Goal: Transaction & Acquisition: Purchase product/service

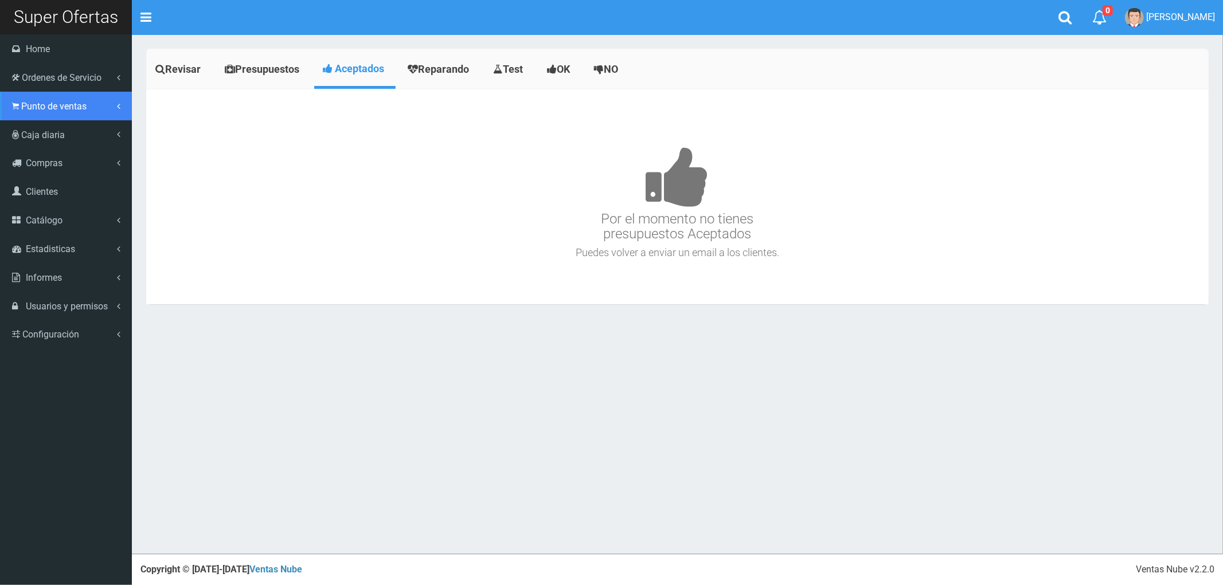
click at [41, 108] on span "Punto de ventas" at bounding box center [53, 106] width 65 height 11
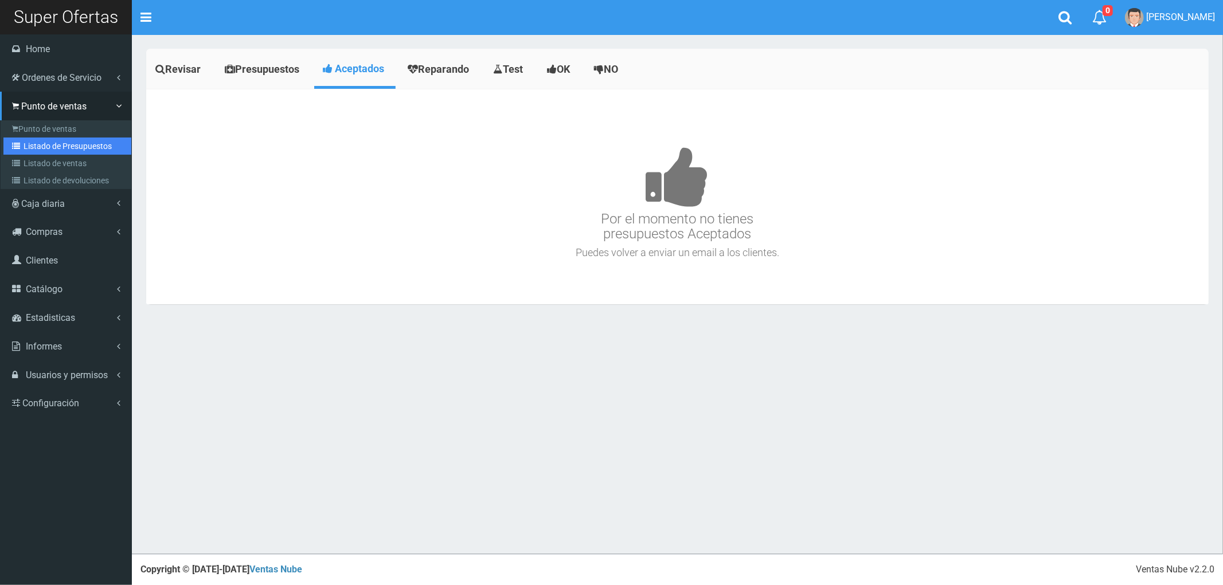
click at [56, 146] on link "Listado de Presupuestos" at bounding box center [67, 146] width 128 height 17
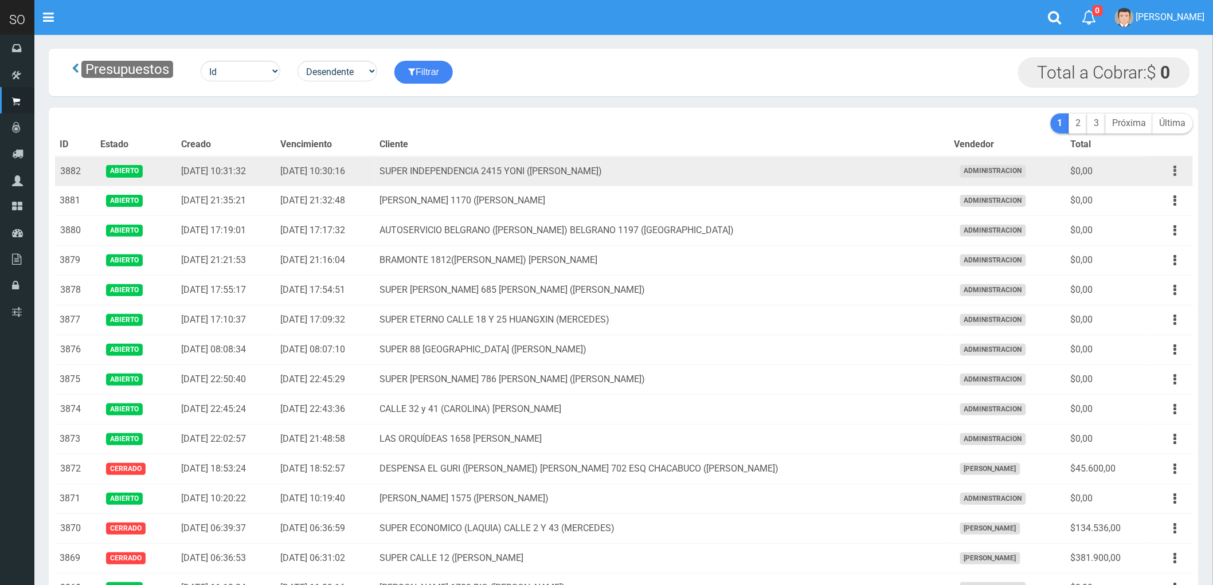
click at [1176, 171] on icon "button" at bounding box center [1175, 171] width 3 height 20
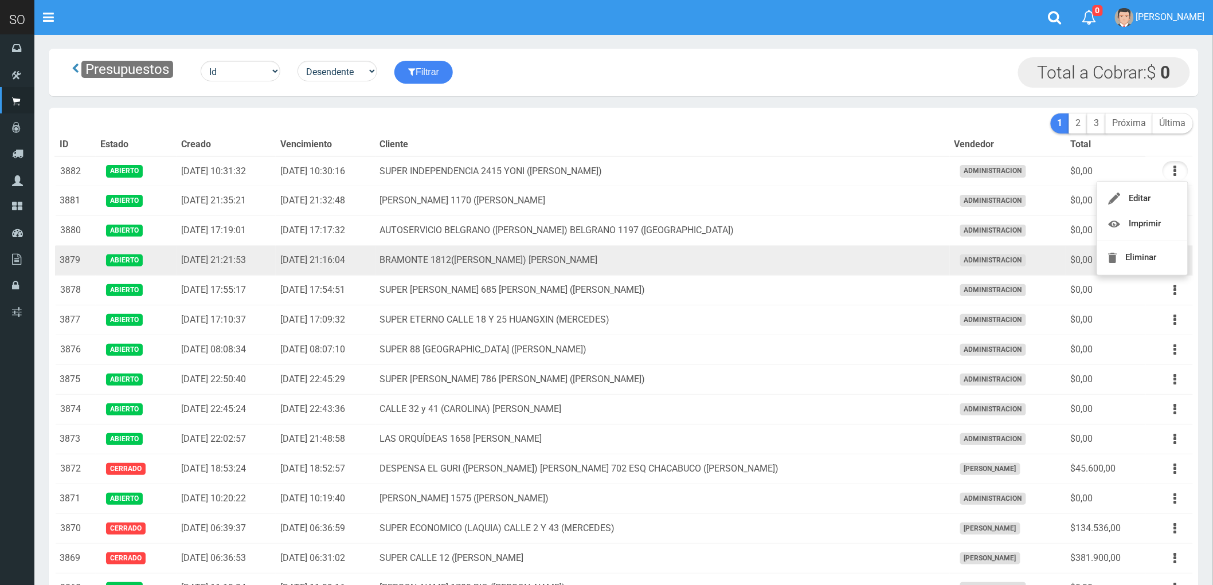
click at [812, 258] on td "BRAMONTE 1812(CELINA Y MARTIN) ESCOBAR" at bounding box center [662, 261] width 574 height 30
click at [1169, 260] on button "button" at bounding box center [1176, 261] width 26 height 20
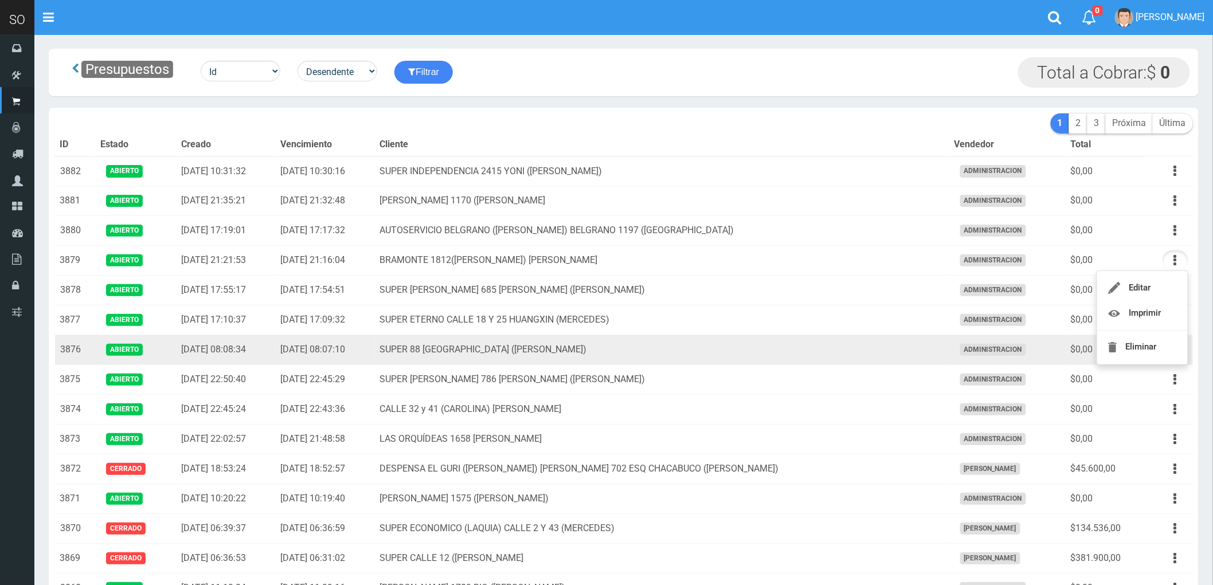
click at [870, 352] on td "SUPER 88 CALLE 32 2800 SOFIA (ZARATE)" at bounding box center [662, 350] width 574 height 30
click at [1171, 350] on button "button" at bounding box center [1176, 350] width 26 height 20
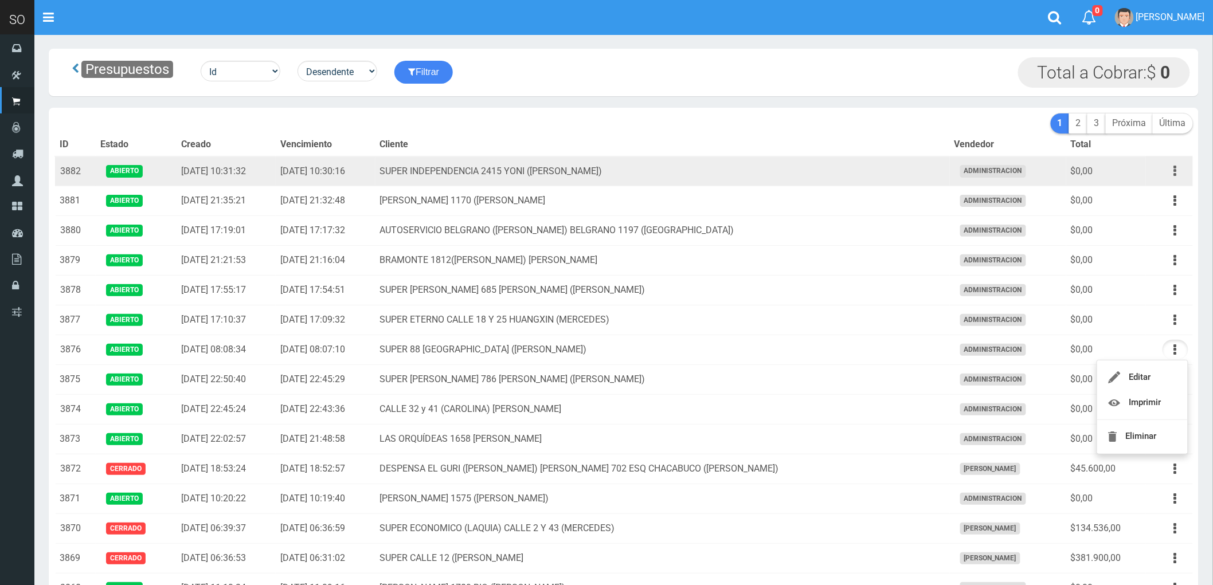
click at [1175, 170] on icon "button" at bounding box center [1175, 171] width 3 height 20
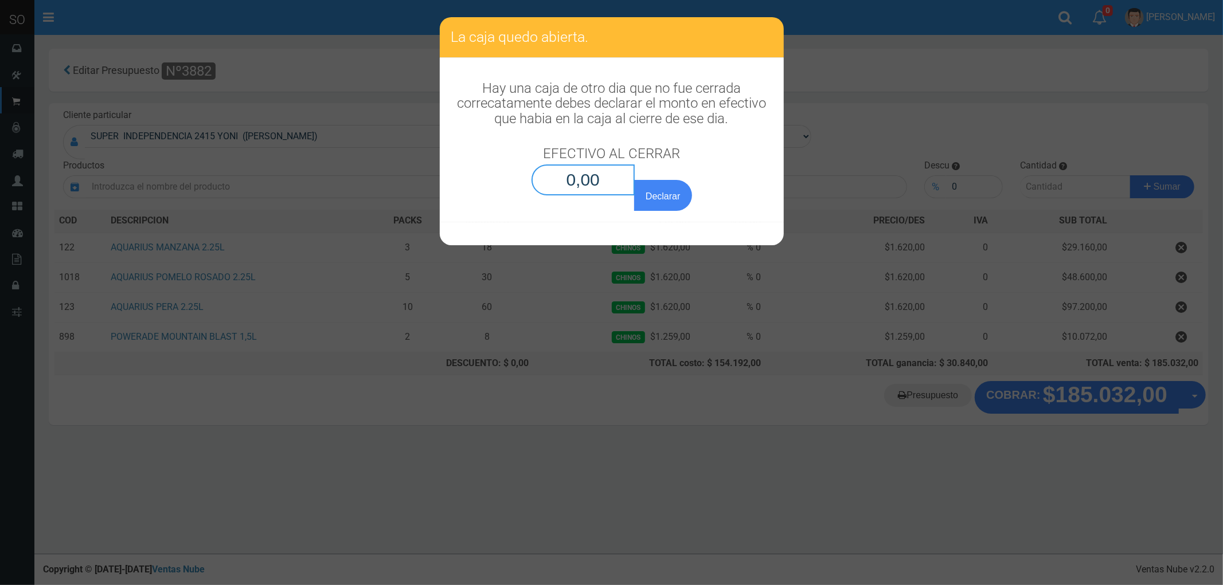
click at [588, 178] on input "0,00" at bounding box center [583, 180] width 104 height 31
type input "0,01"
click at [634, 180] on button "Declarar" at bounding box center [662, 195] width 57 height 31
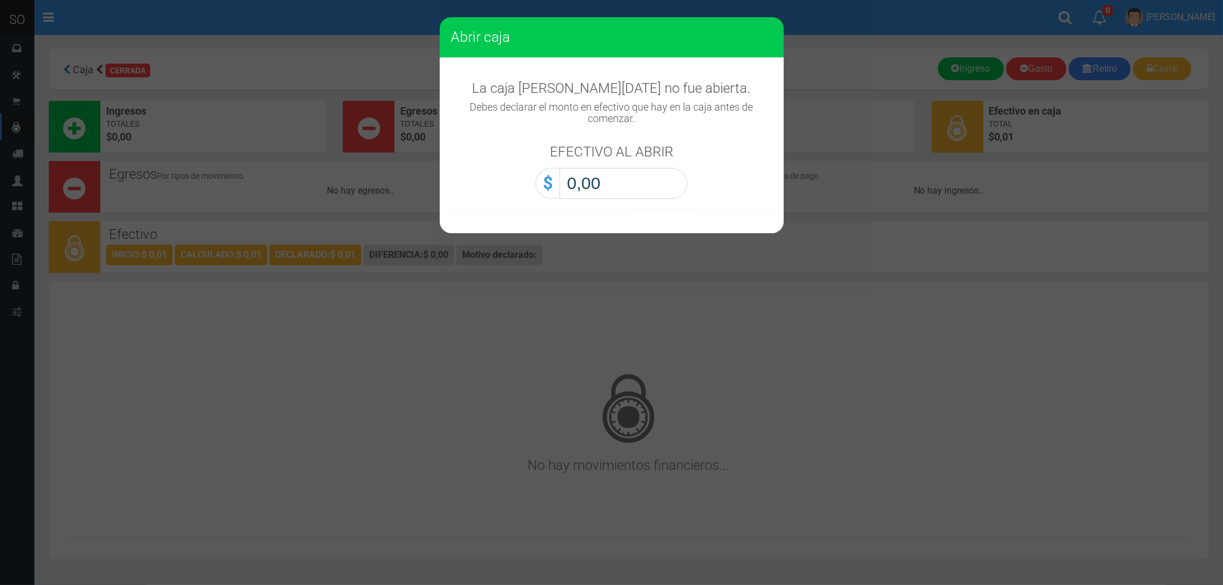
click at [607, 184] on input "0,00" at bounding box center [624, 183] width 128 height 31
type input "0,01"
click at [0, 0] on button "Abrir caja" at bounding box center [0, 0] width 0 height 0
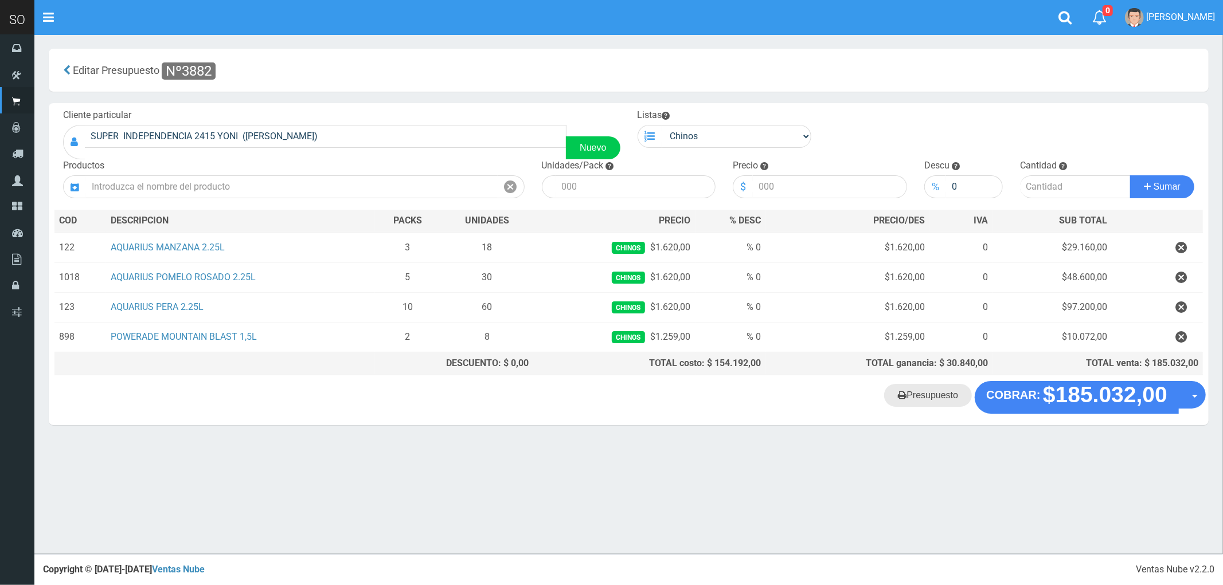
click at [924, 393] on link "Presupuesto" at bounding box center [928, 395] width 88 height 23
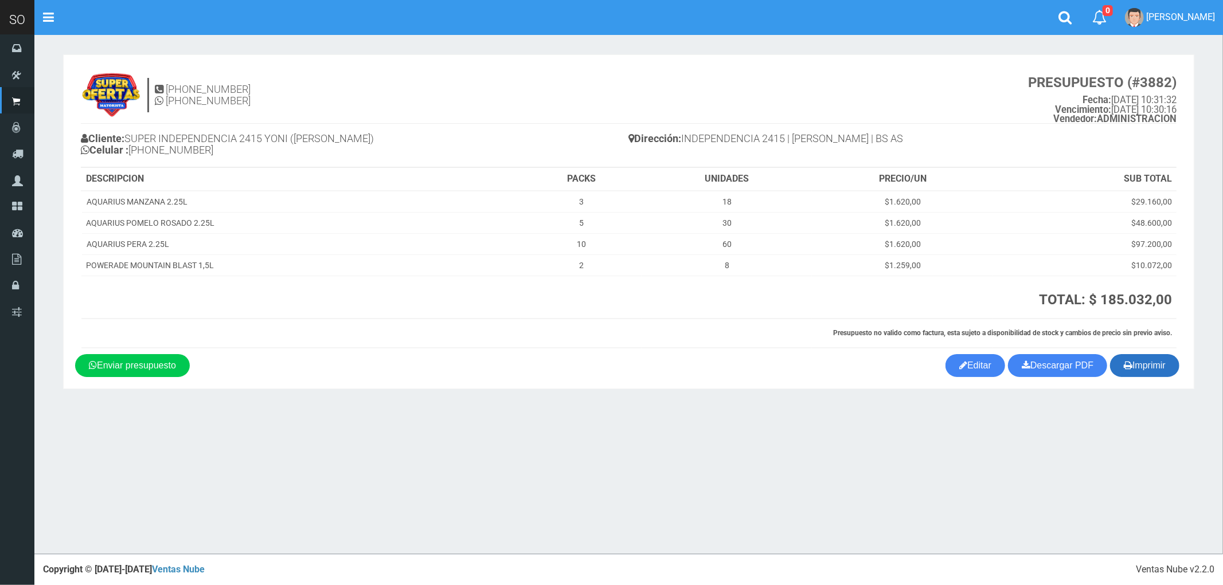
click at [1143, 365] on button "Imprimir" at bounding box center [1144, 365] width 69 height 23
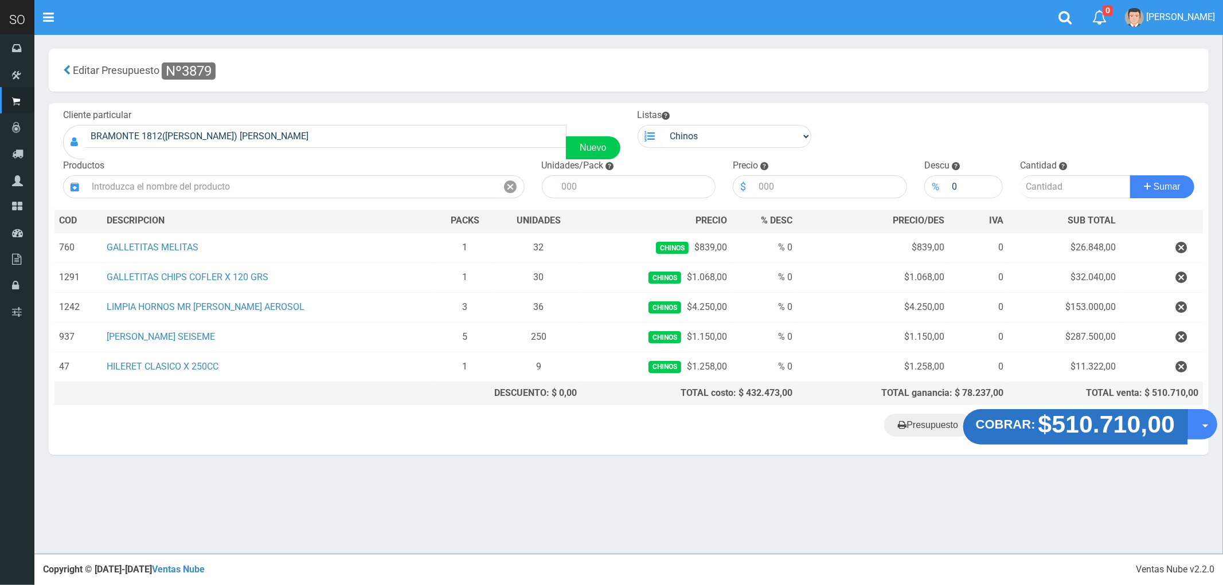
click at [1129, 438] on strong "$510.710,00" at bounding box center [1106, 424] width 137 height 27
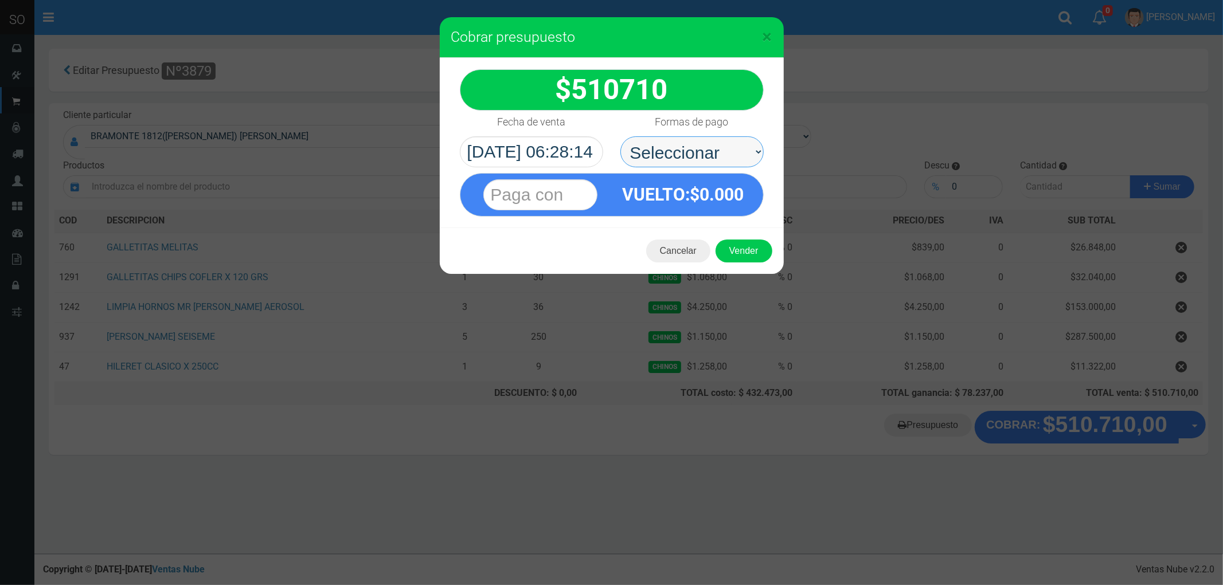
click at [657, 153] on select "Seleccionar Efectivo Tarjeta de Crédito Depósito Débito" at bounding box center [691, 151] width 143 height 31
select select "Efectivo"
click at [620, 136] on select "Seleccionar Efectivo Tarjeta de Crédito Depósito Débito" at bounding box center [691, 151] width 143 height 31
click at [735, 260] on button "Vender" at bounding box center [743, 251] width 57 height 23
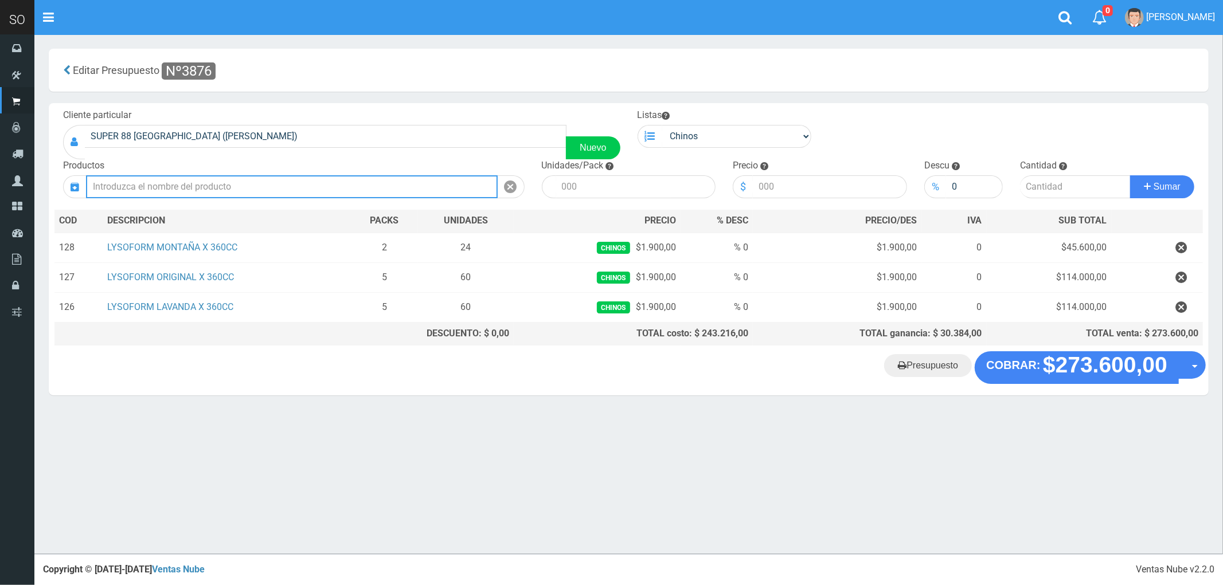
click at [147, 184] on input "text" at bounding box center [292, 186] width 412 height 23
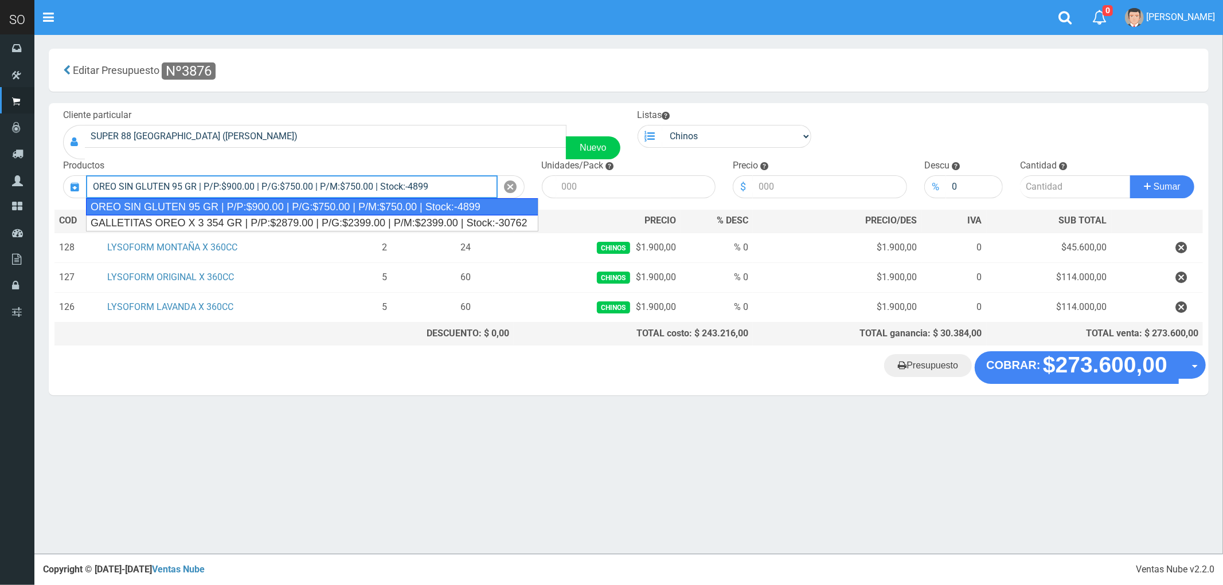
type input "OREO SIN GLUTEN 95 GR | P/P:$900.00 | P/G:$750.00 | P/M:$750.00 | Stock:-4899"
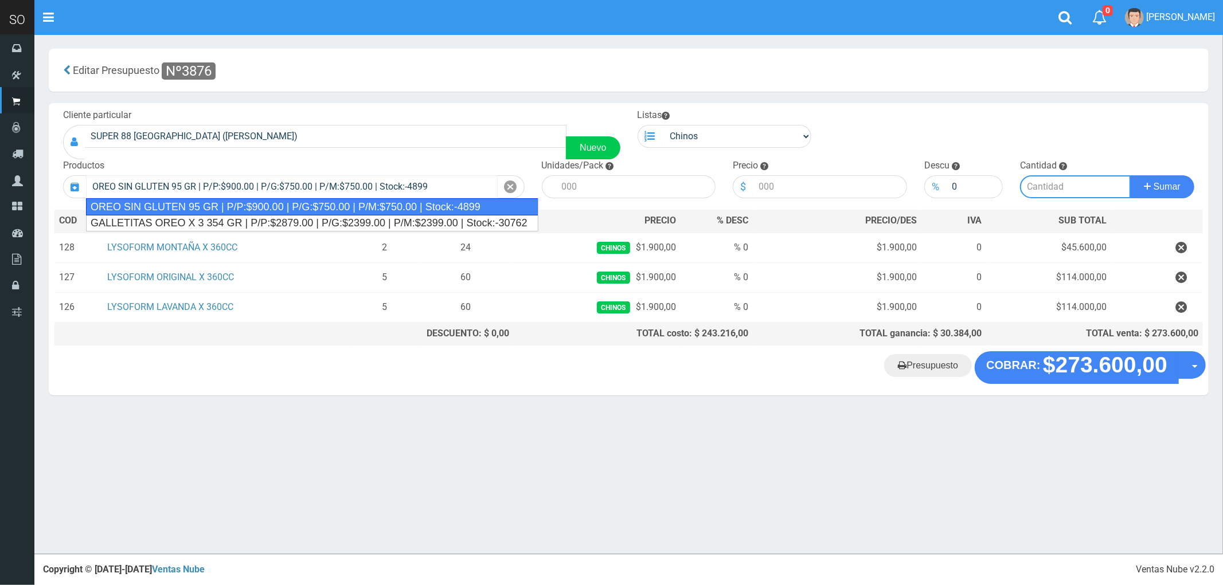
type input "24"
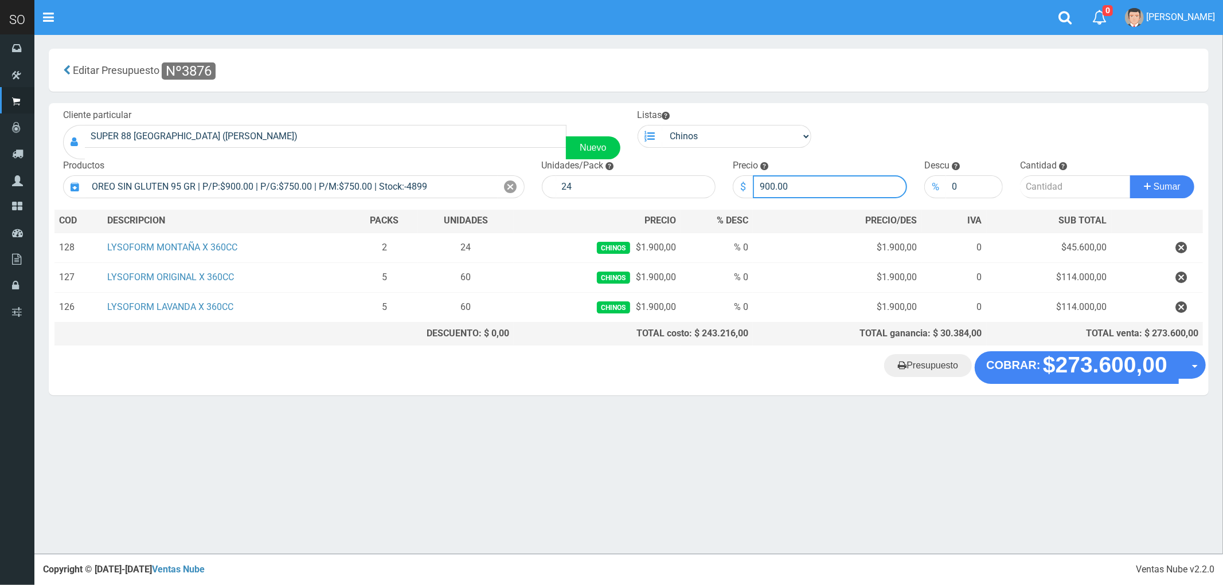
drag, startPoint x: 809, startPoint y: 187, endPoint x: 732, endPoint y: 199, distance: 77.8
click at [732, 199] on div "Cliente particular SUPER 88 CALLE 32 2800 SOFIA (ZARATE) Nuevo Listas Chinos . …" at bounding box center [629, 227] width 1160 height 248
type input "863"
click at [1043, 189] on input "number" at bounding box center [1075, 186] width 111 height 23
type input "5"
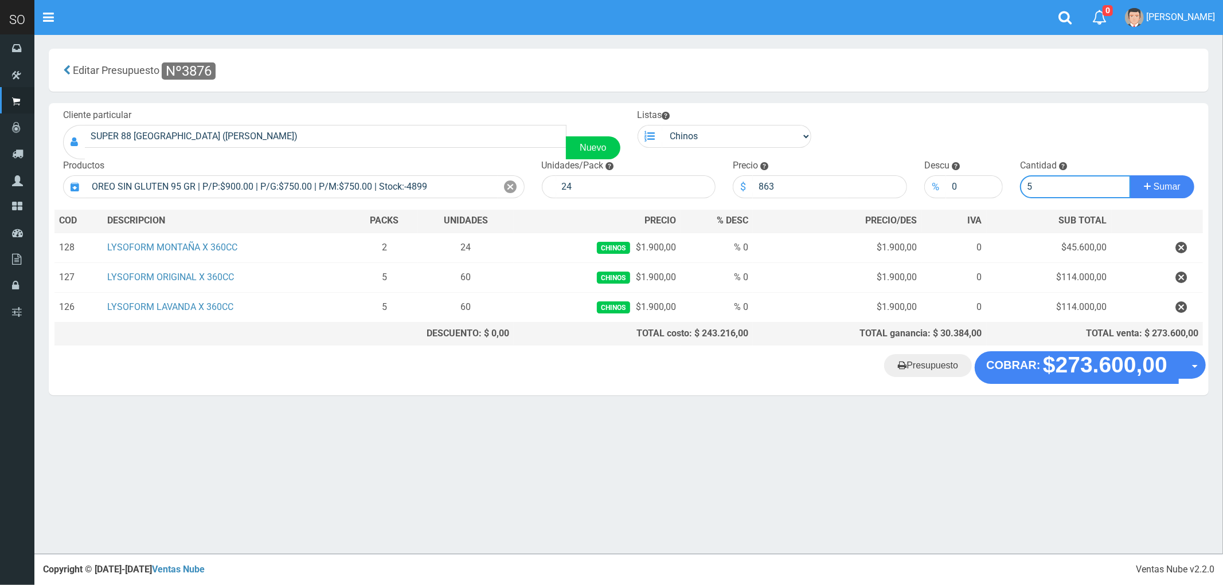
click at [1130, 175] on button "Sumar" at bounding box center [1162, 186] width 64 height 23
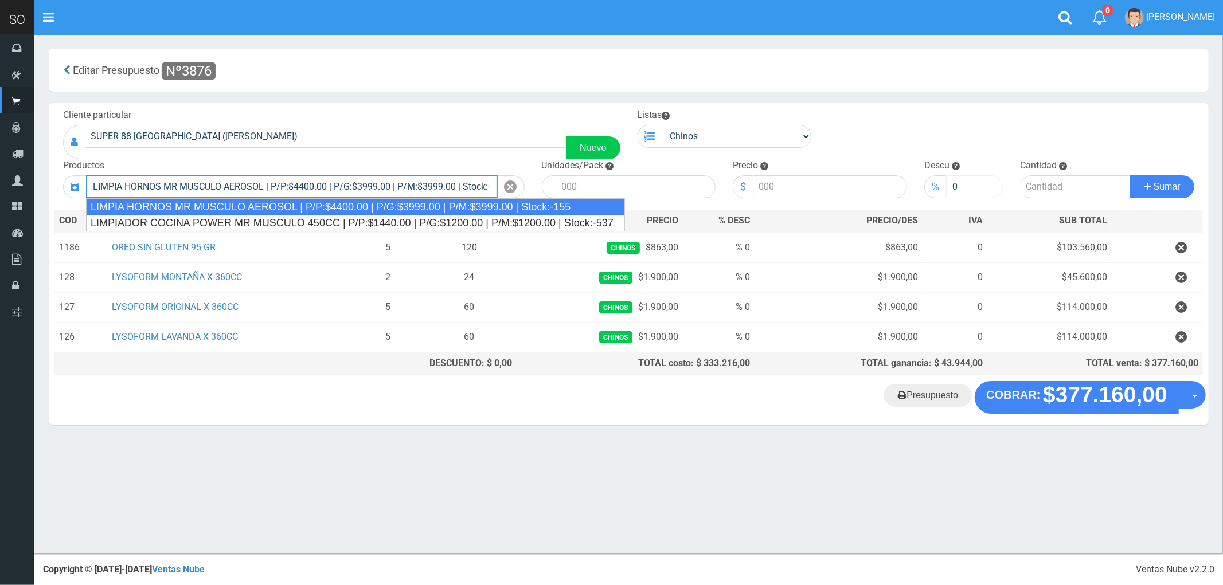
type input "LIMPIA HORNOS MR MUSCULO AEROSOL | P/P:$4400.00 | P/G:$3999.00 | P/M:$3999.00 |…"
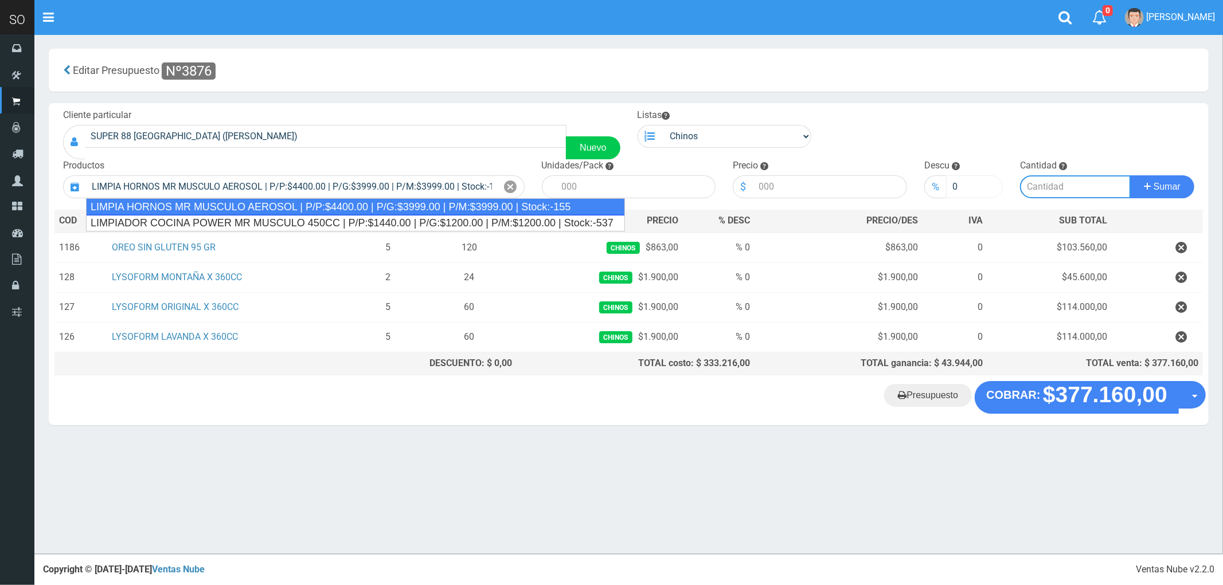
type input "12"
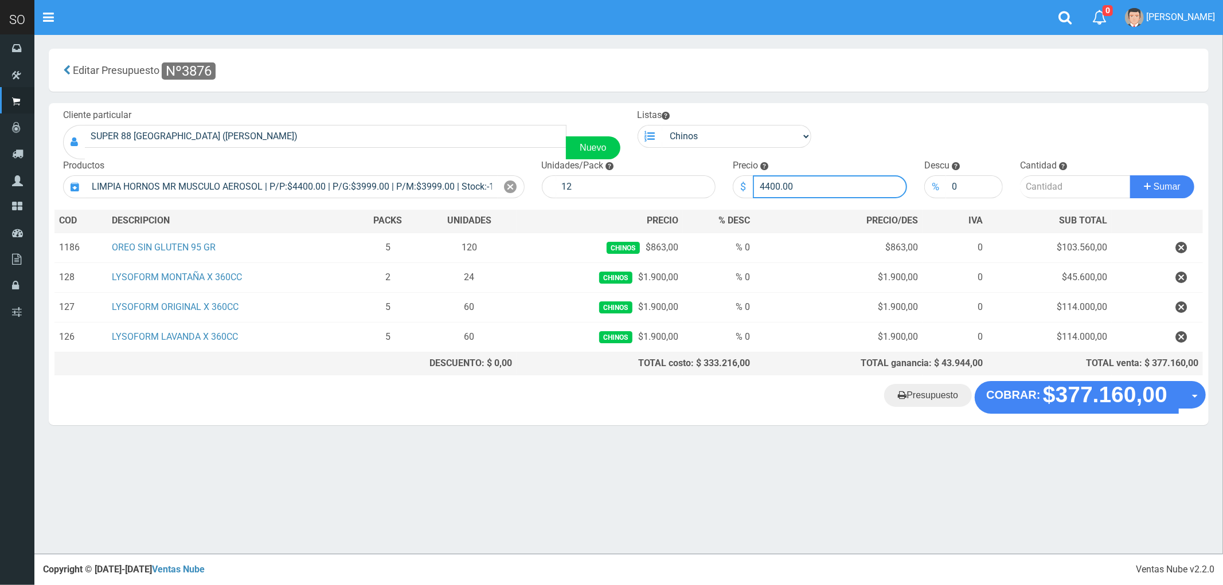
drag, startPoint x: 770, startPoint y: 179, endPoint x: 732, endPoint y: 180, distance: 37.8
click at [733, 180] on div "$ 4400.00" at bounding box center [820, 186] width 174 height 23
type input "4250"
click at [1038, 190] on input "number" at bounding box center [1075, 186] width 111 height 23
type input "2"
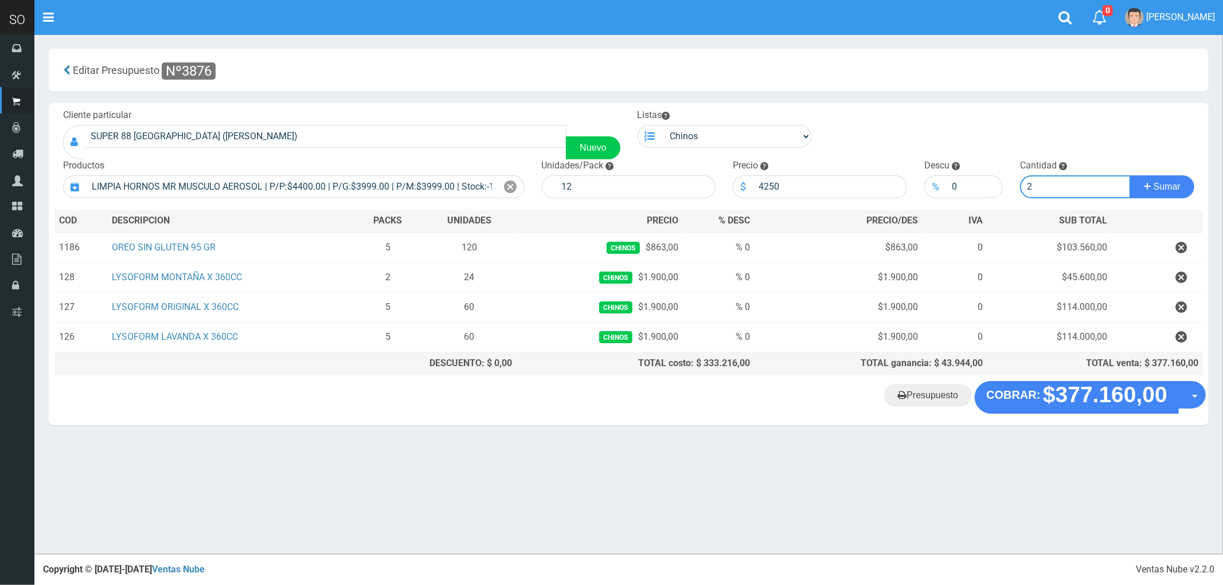
click at [1130, 175] on button "Sumar" at bounding box center [1162, 186] width 64 height 23
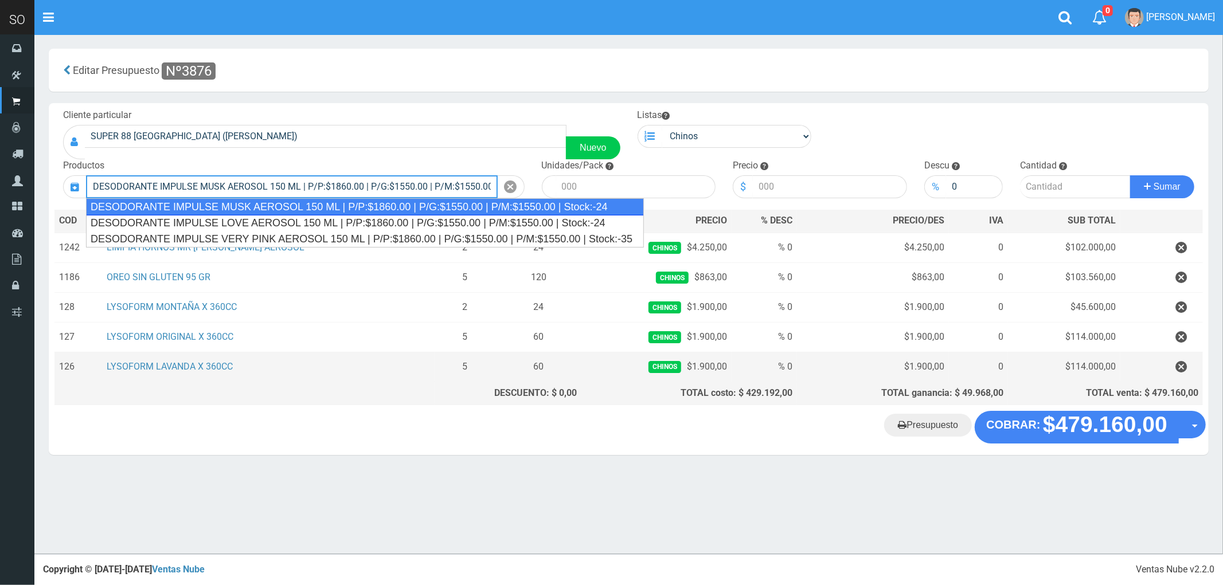
type input "DESODORANTE IMPULSE MUSK AEROSOL 150 ML | P/P:$1860.00 | P/G:$1550.00 | P/M:$15…"
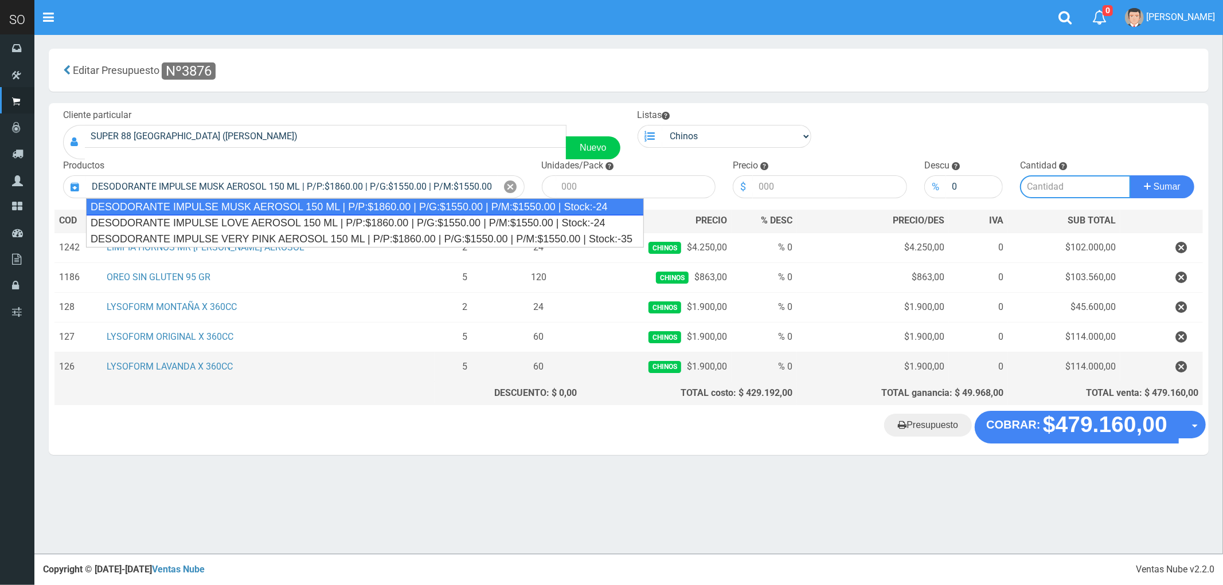
type input "12"
type input "1860.00"
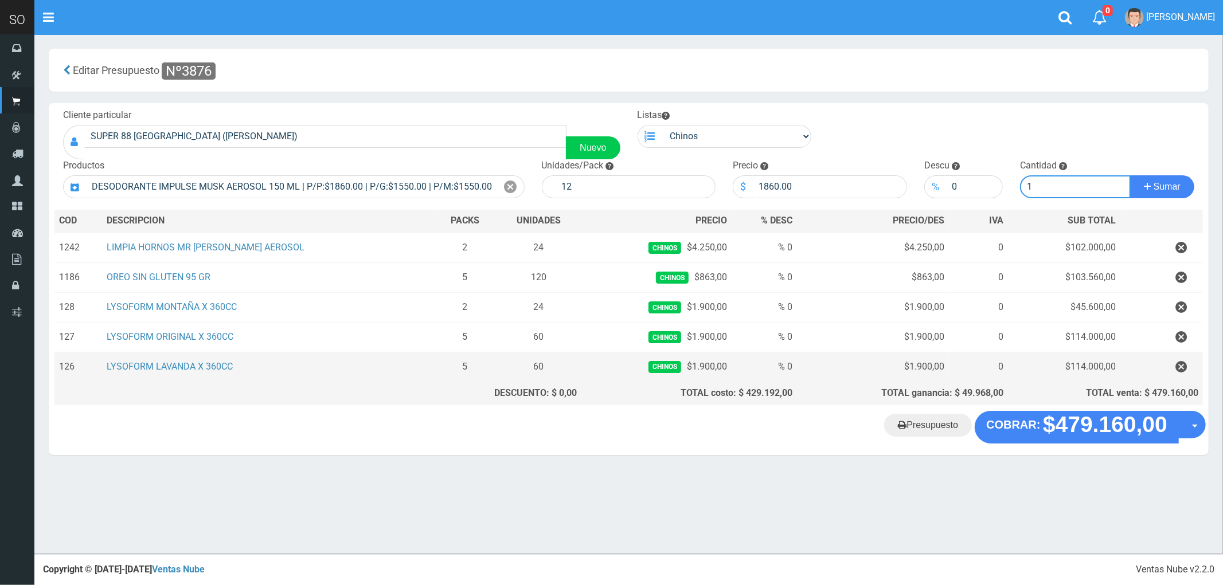
type input "1"
click at [1130, 175] on button "Sumar" at bounding box center [1162, 186] width 64 height 23
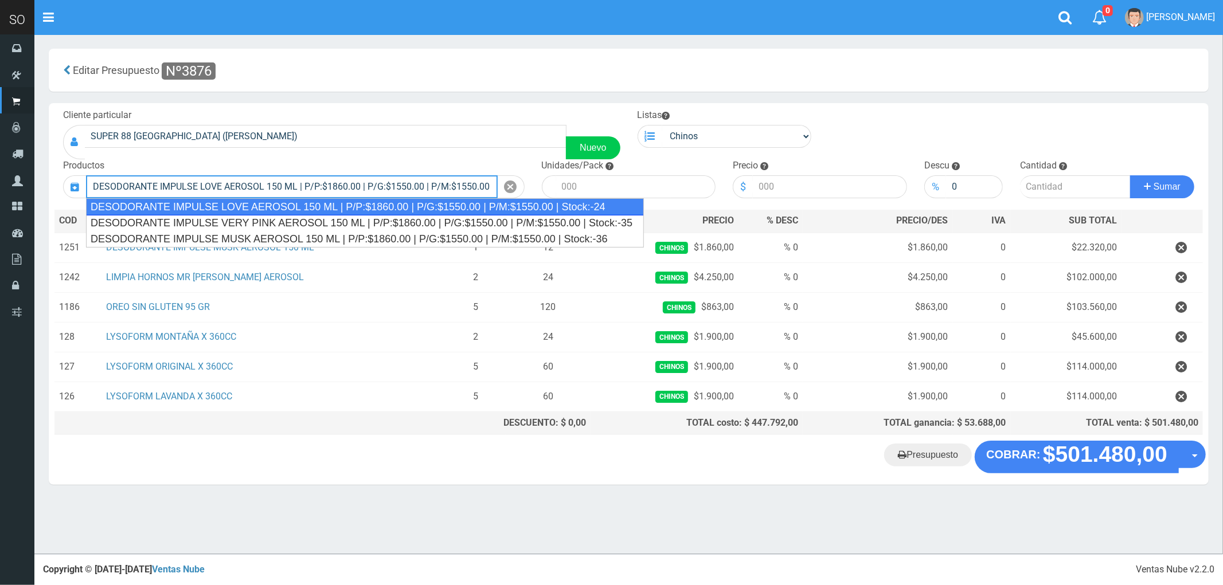
type input "DESODORANTE IMPULSE LOVE AEROSOL 150 ML | P/P:$1860.00 | P/G:$1550.00 | P/M:$15…"
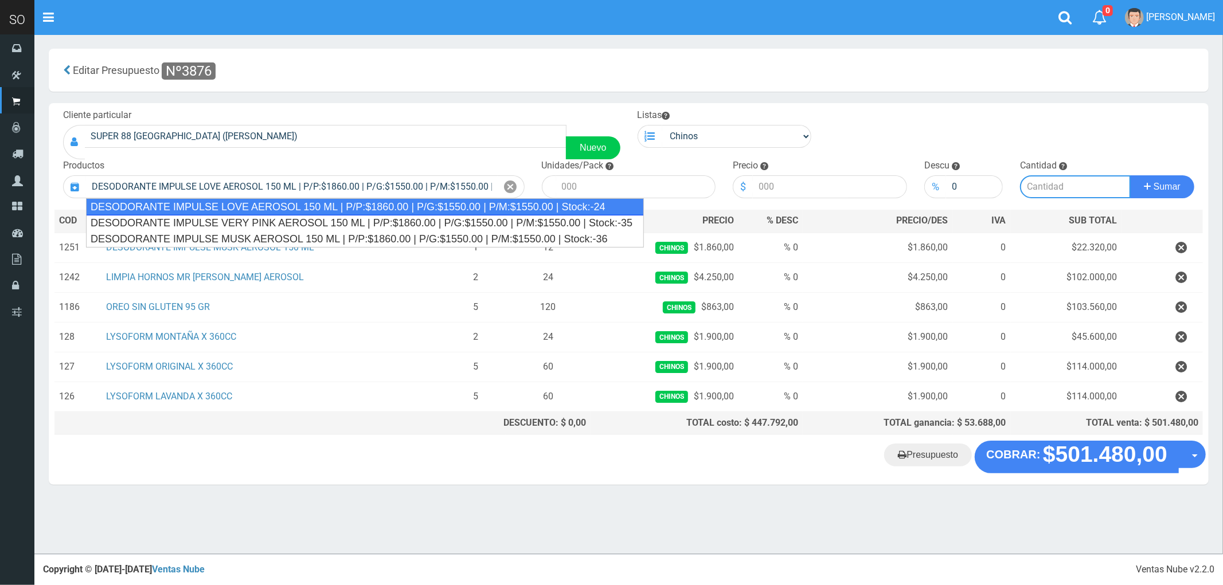
type input "12"
type input "1860.00"
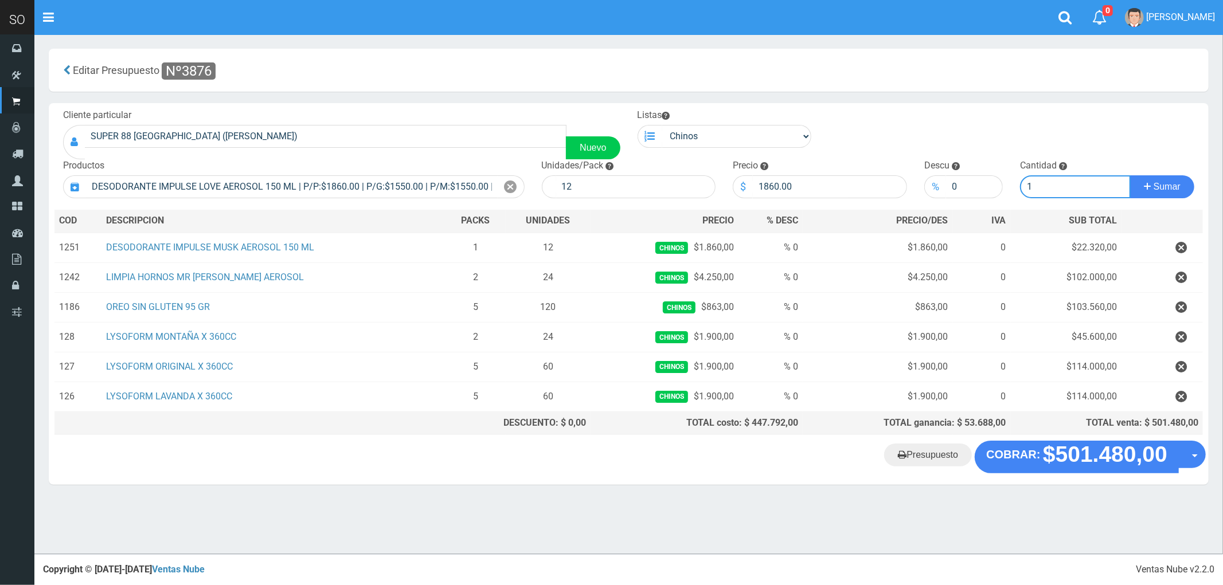
type input "1"
click at [1130, 175] on button "Sumar" at bounding box center [1162, 186] width 64 height 23
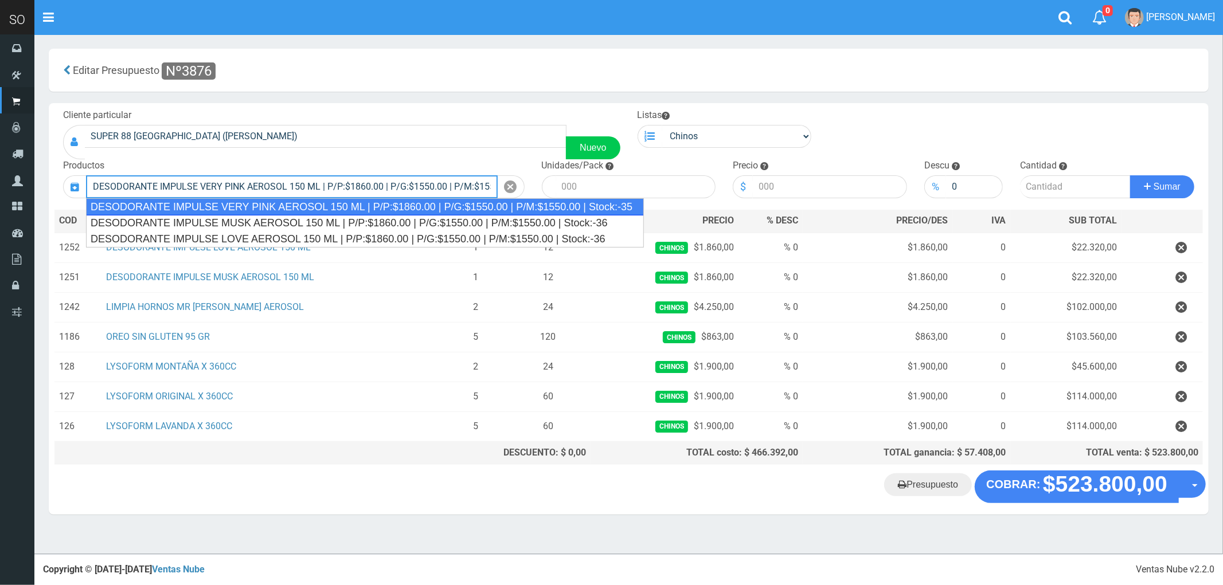
type input "DESODORANTE IMPULSE VERY PINK AEROSOL 150 ML | P/P:$1860.00 | P/G:$1550.00 | P/…"
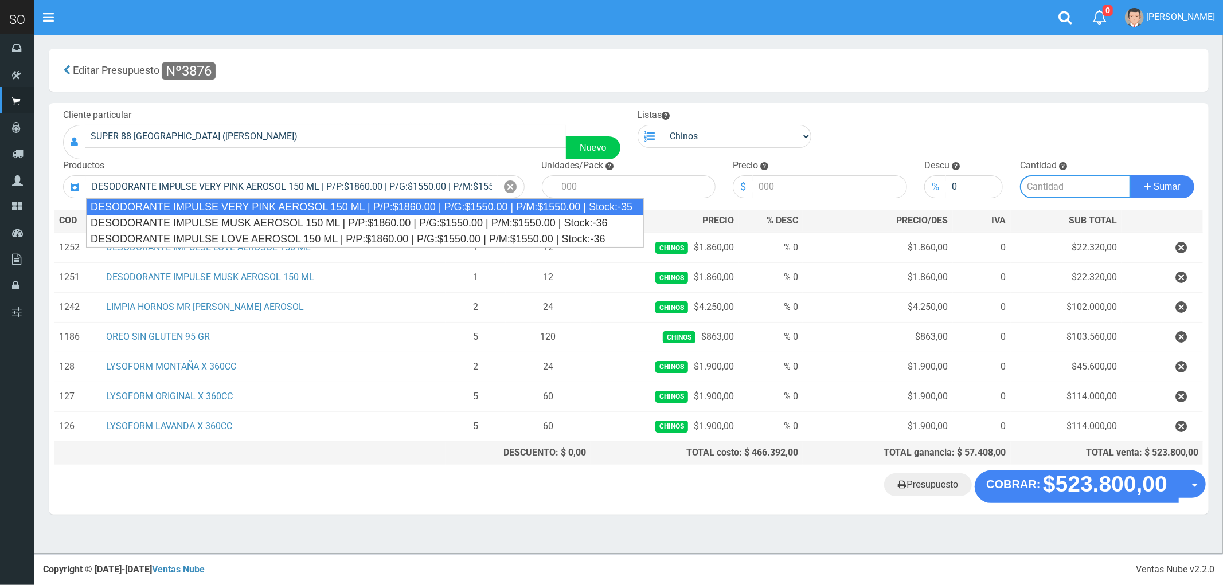
type input "12"
type input "1860.00"
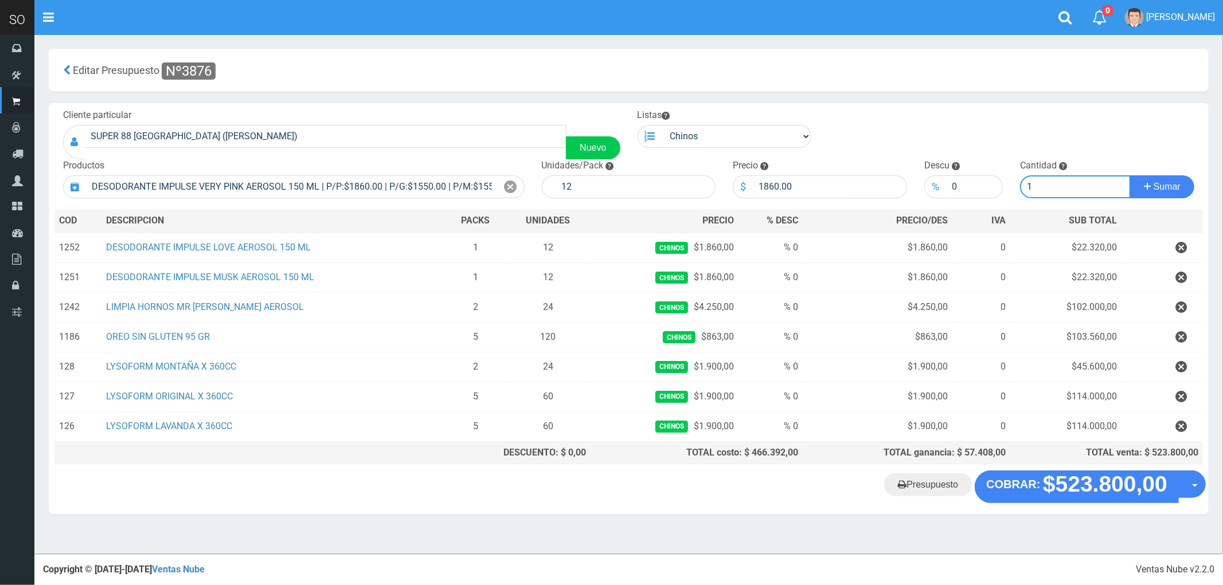
type input "1"
click at [1130, 175] on button "Sumar" at bounding box center [1162, 186] width 64 height 23
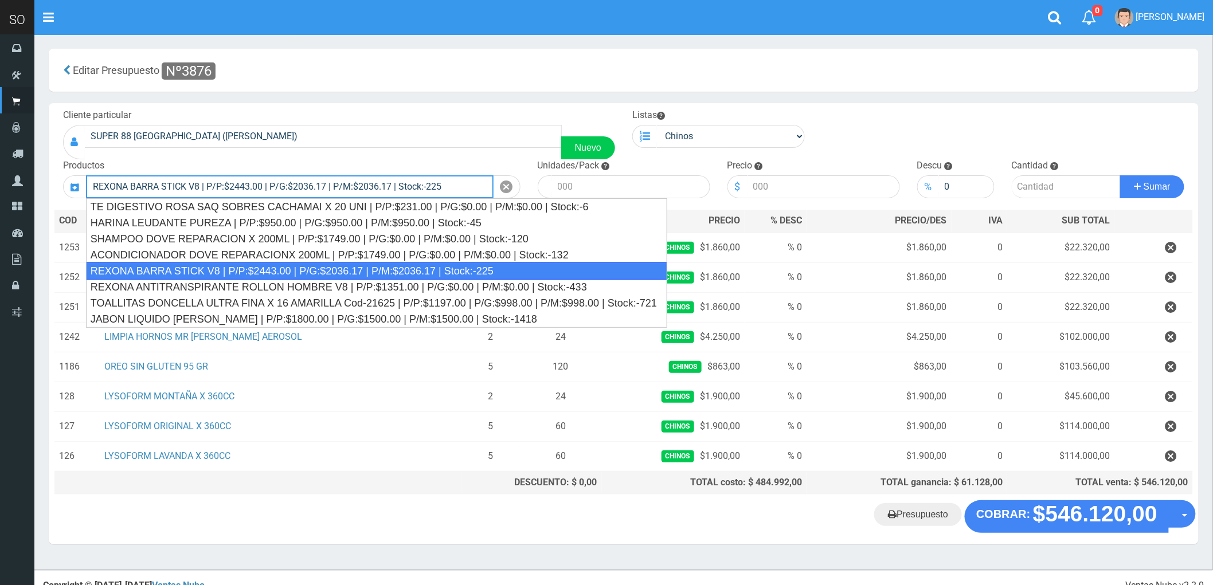
type input "REXONA BARRA STICK V8 | P/P:$2443.00 | P/G:$2036.17 | P/M:$2036.17 | Stock:-225"
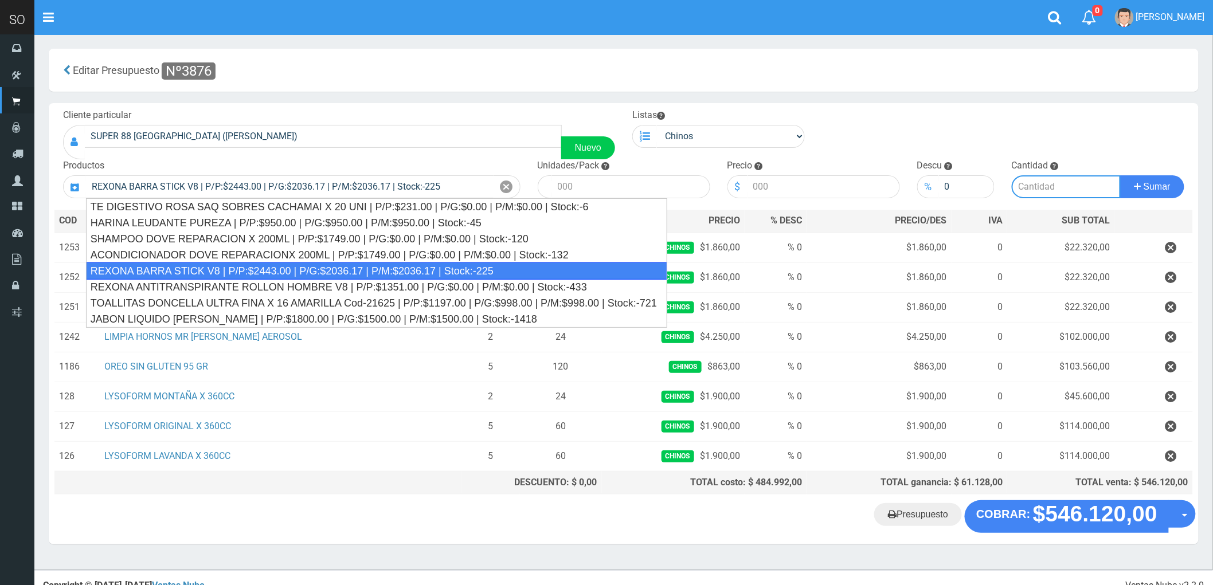
type input "12"
type input "2443.00"
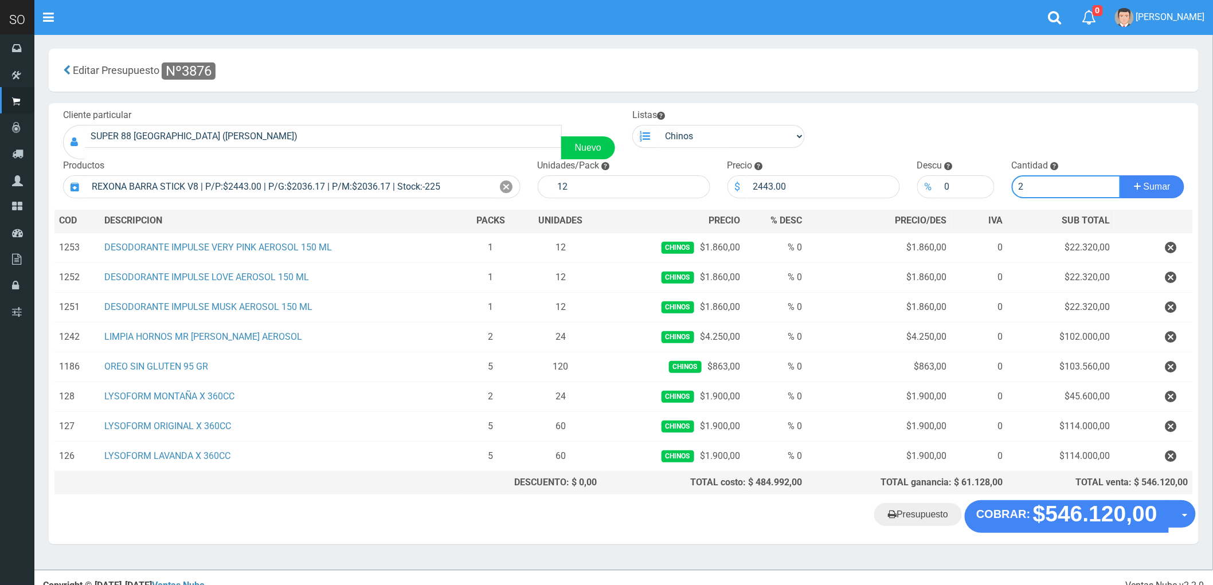
type input "2"
click at [1120, 175] on button "Sumar" at bounding box center [1152, 186] width 64 height 23
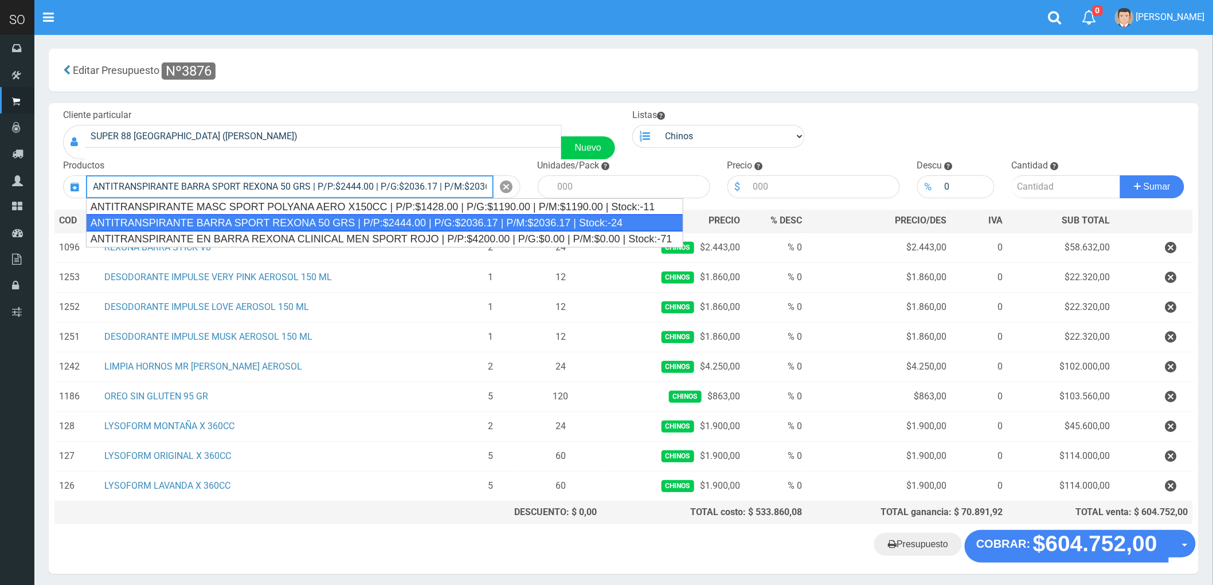
type input "ANTITRANSPIRANTE BARRA SPORT REXONA 50 GRS | P/P:$2444.00 | P/G:$2036.17 | P/M:…"
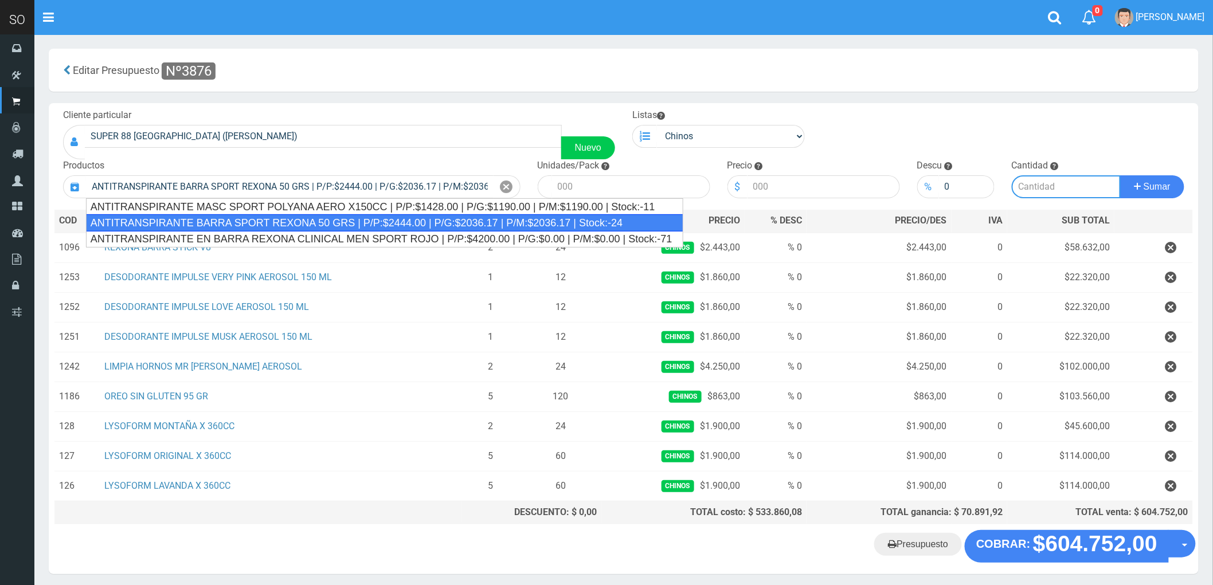
type input "12"
type input "2444.00"
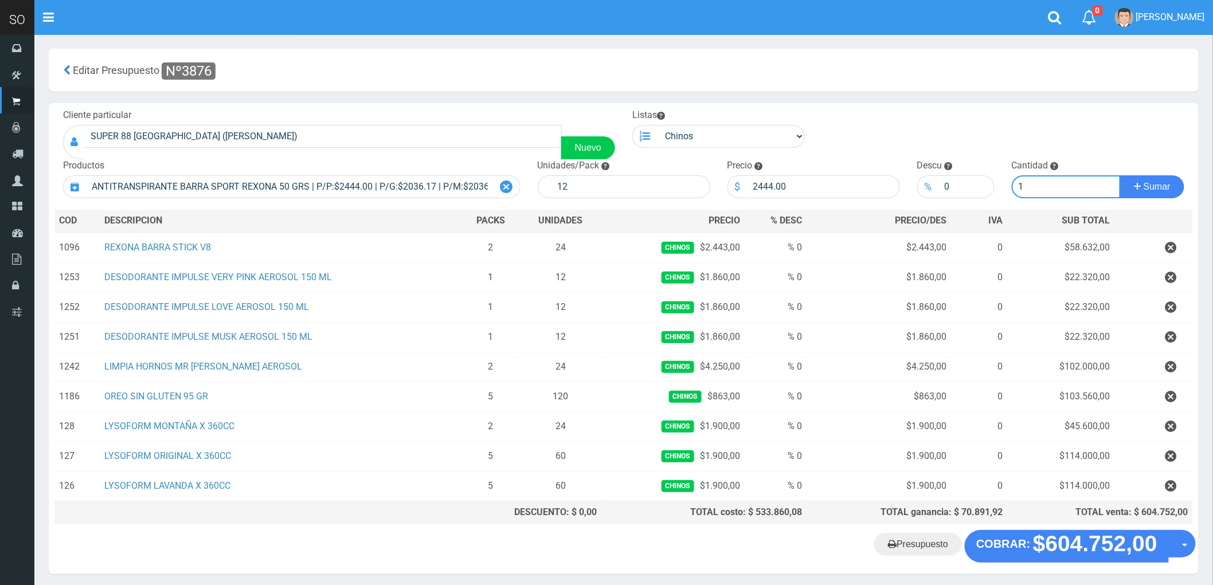
type input "1"
click at [503, 187] on icon at bounding box center [506, 187] width 13 height 17
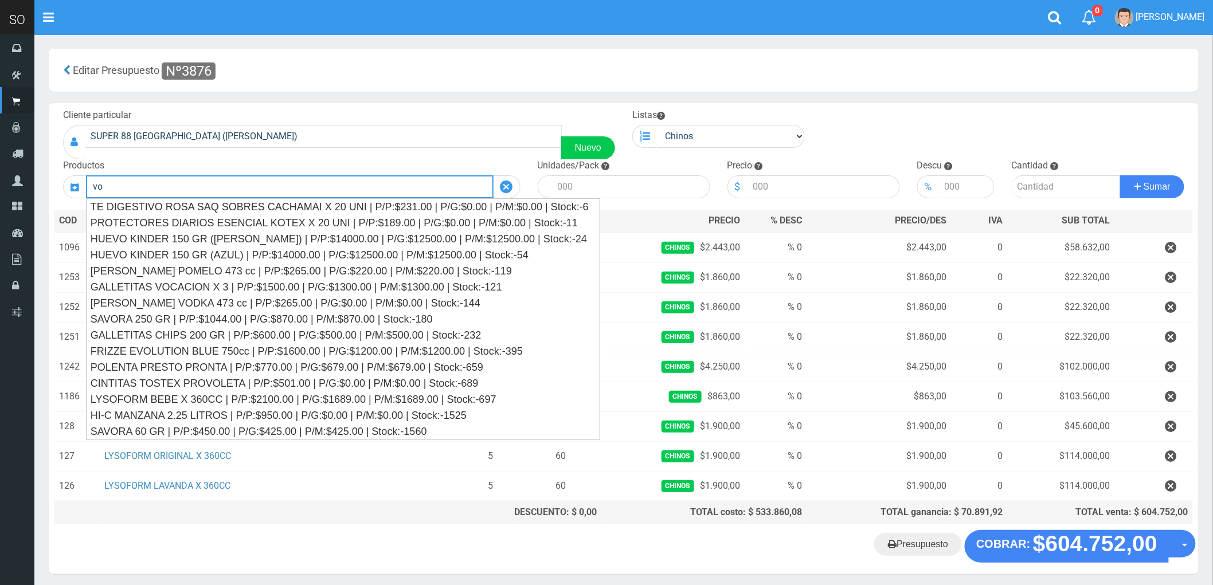
type input "v"
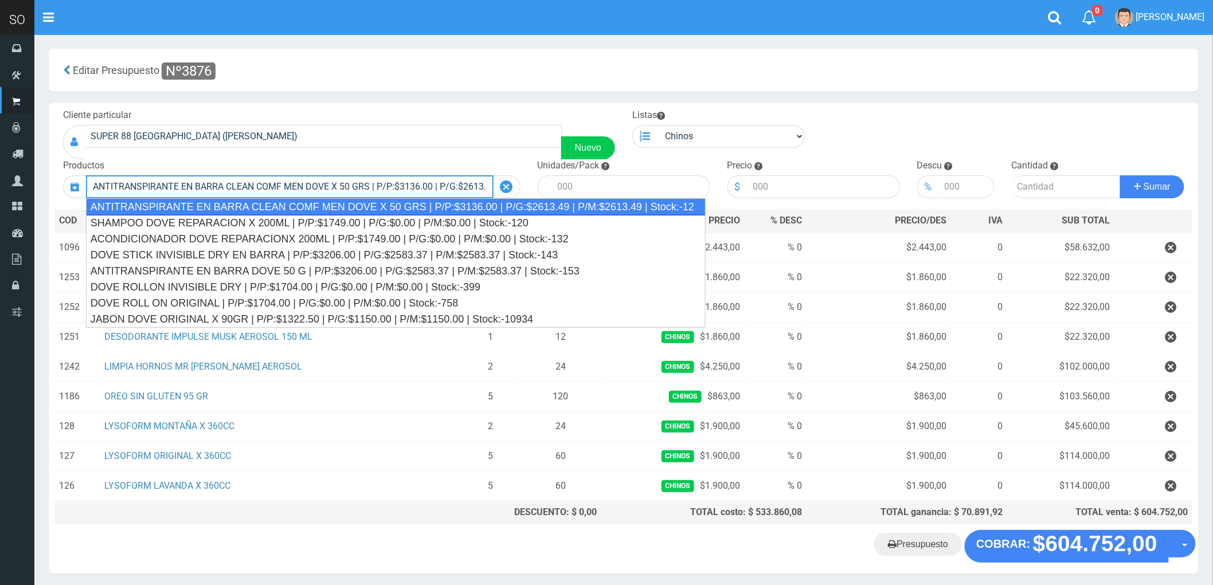
type input "ANTITRANSPIRANTE EN BARRA CLEAN COMF MEN DOVE X 50 GRS | P/P:$3136.00 | P/G:$26…"
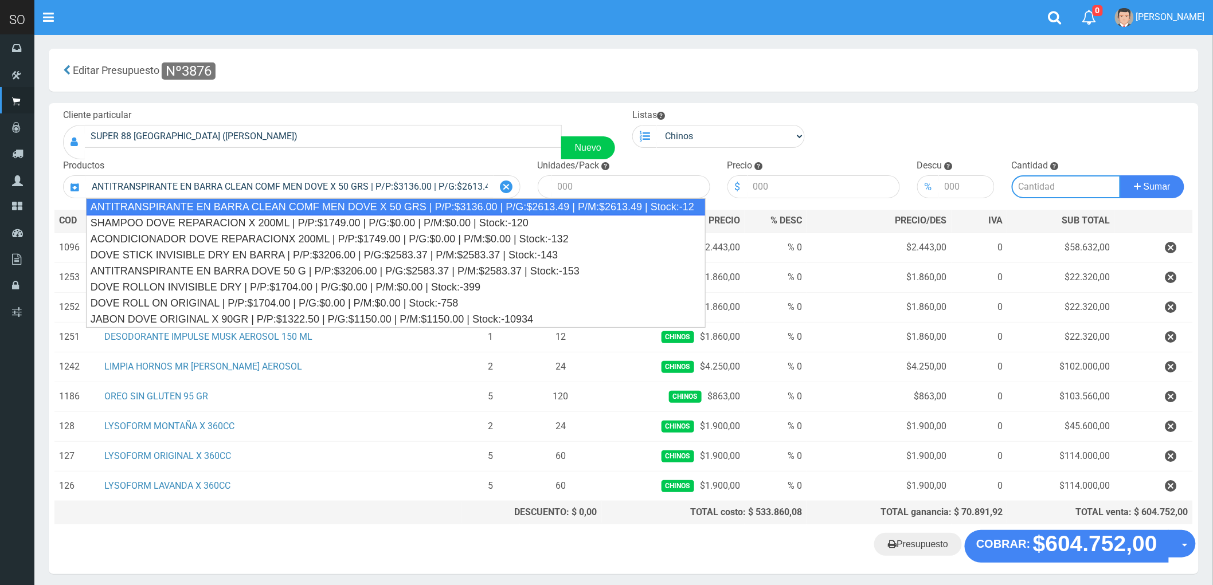
type input "12"
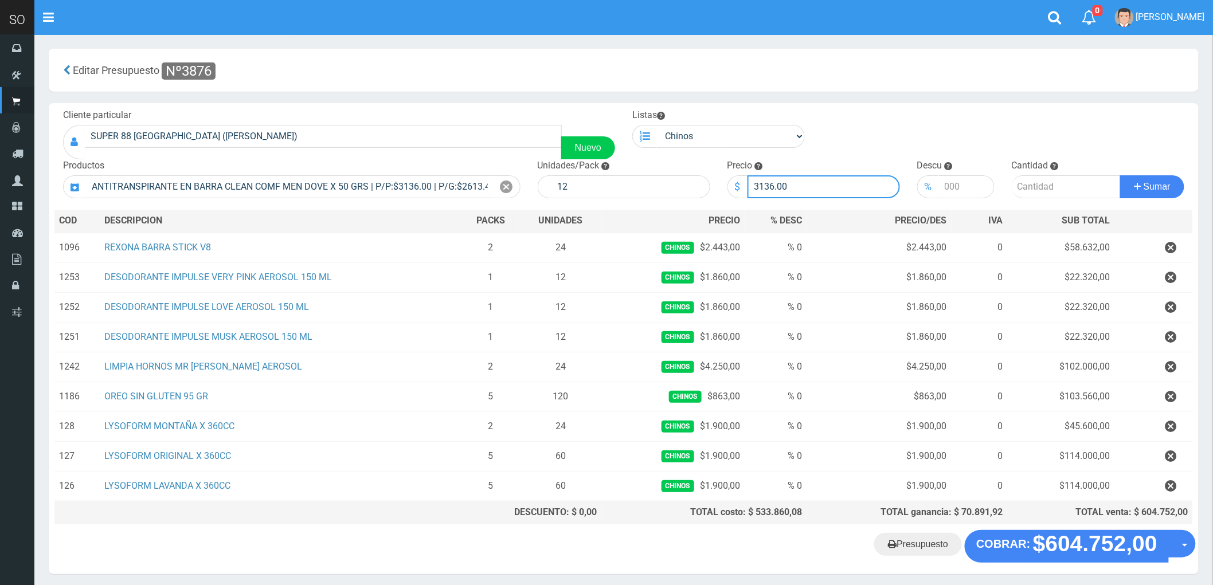
drag, startPoint x: 764, startPoint y: 186, endPoint x: 863, endPoint y: 207, distance: 101.3
click at [863, 207] on div "Cliente particular SUPER 88 CALLE 32 2800 SOFIA (ZARATE) Nuevo Listas Chinos . …" at bounding box center [624, 316] width 1150 height 427
type input "3113"
click at [1019, 183] on input "number" at bounding box center [1066, 186] width 109 height 23
type input "1"
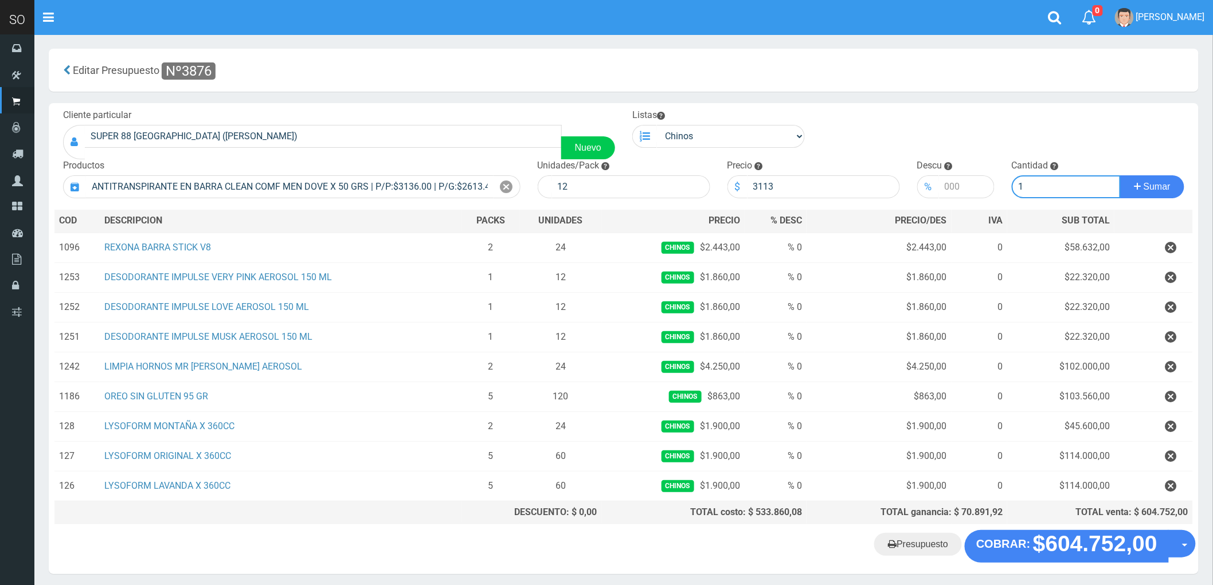
click at [1120, 175] on button "Sumar" at bounding box center [1152, 186] width 64 height 23
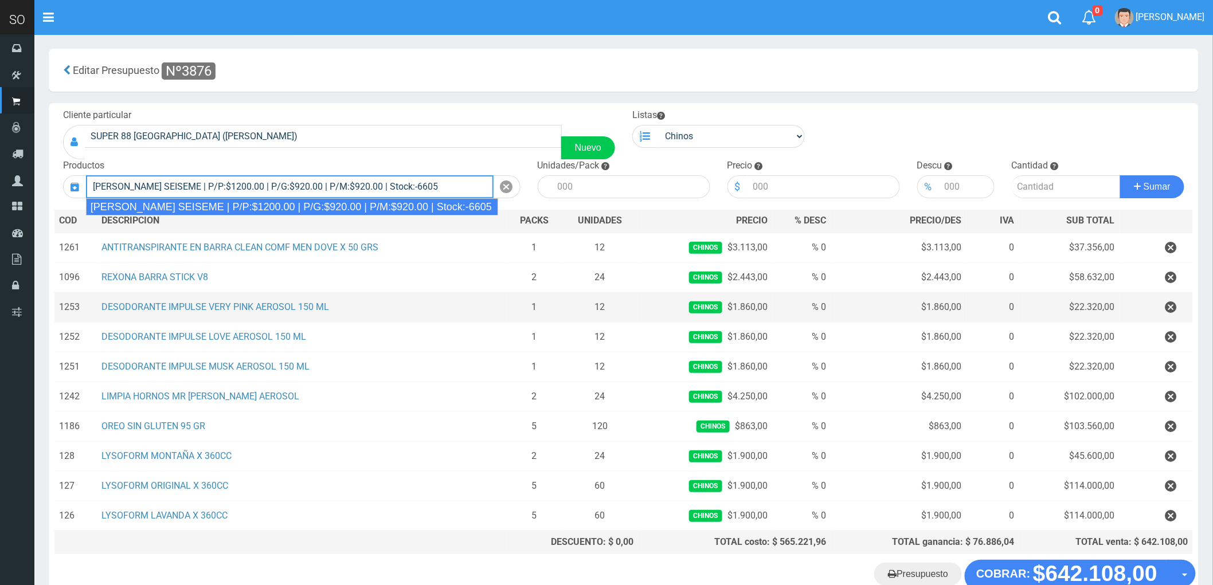
type input "JABON BLANCO SEISEME | P/P:$1200.00 | P/G:$920.00 | P/M:$920.00 | Stock:-6605"
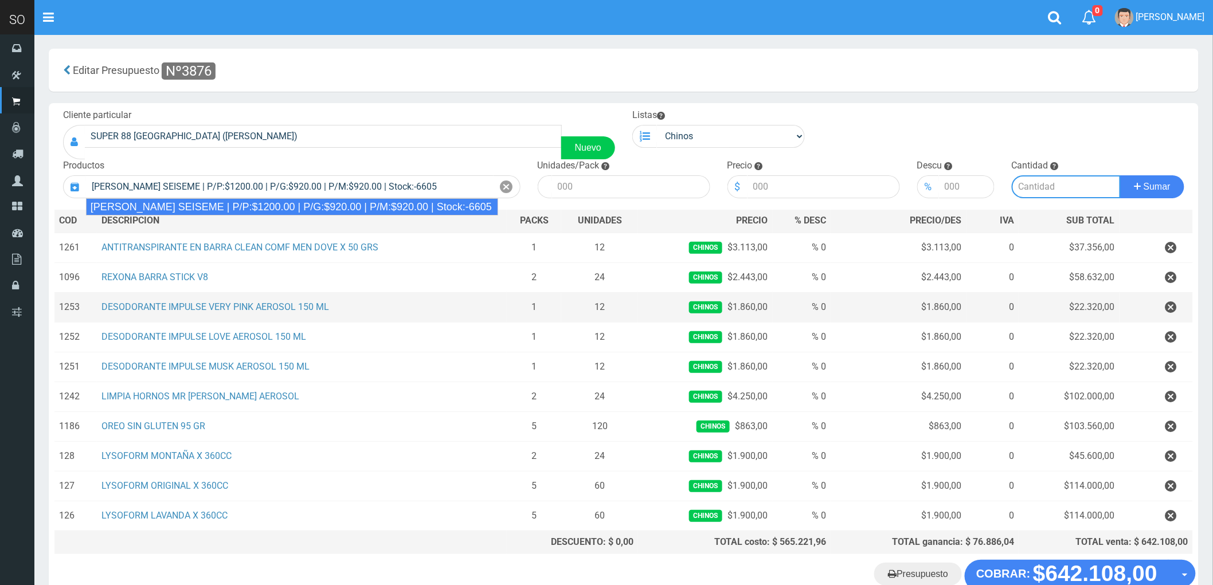
type input "50"
type input "1200.00"
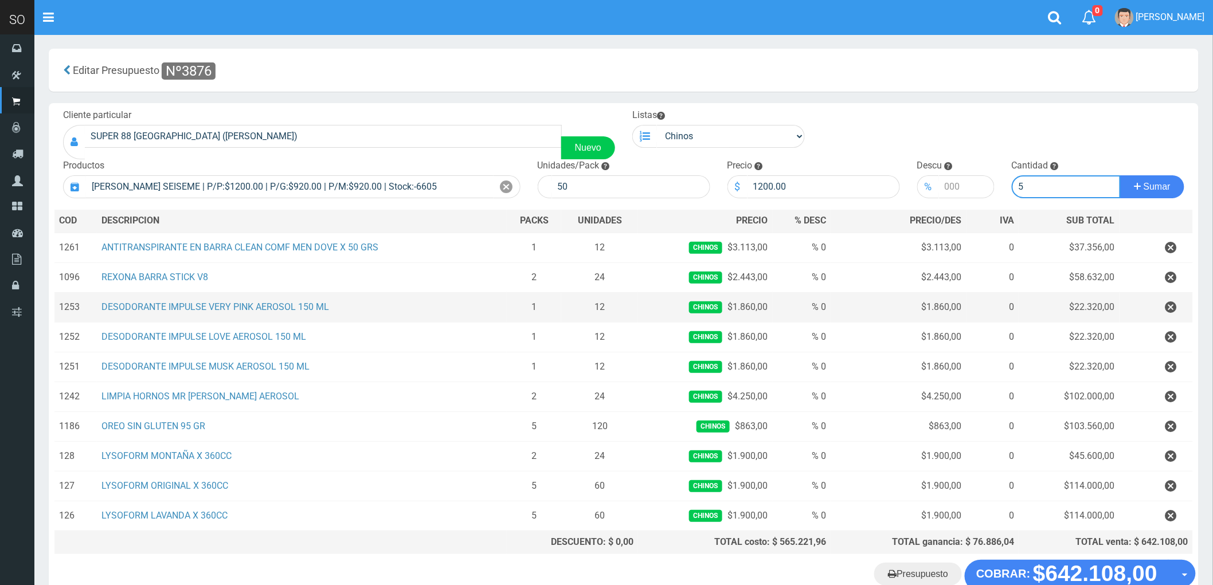
type input "5"
click at [1120, 175] on button "Sumar" at bounding box center [1152, 186] width 64 height 23
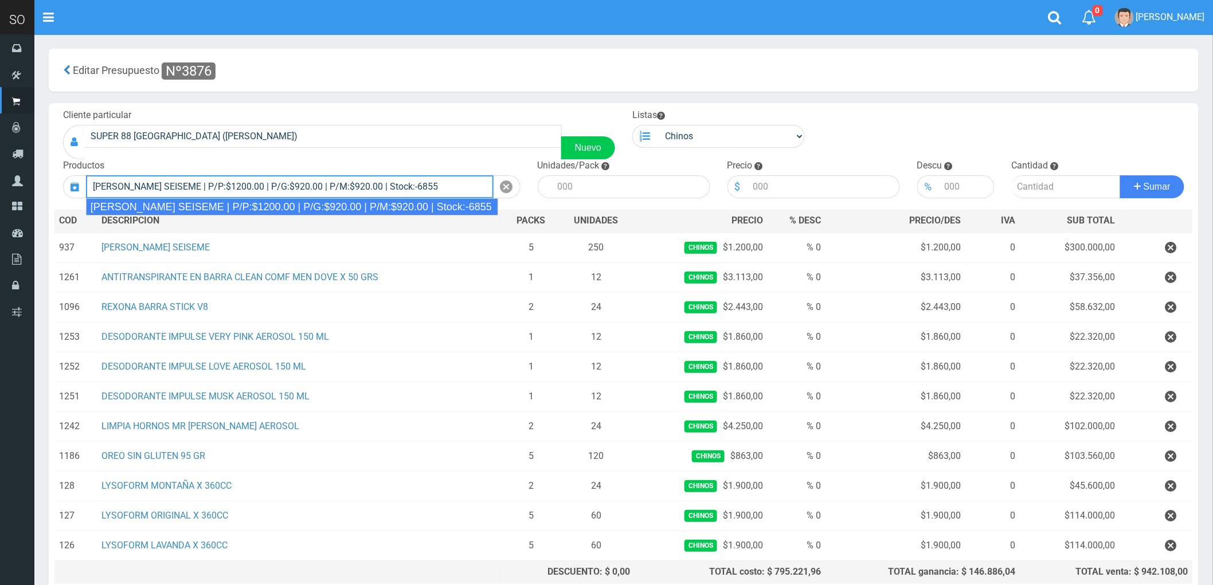
type input "JABON BLANCO SEISEME | P/P:$1200.00 | P/G:$920.00 | P/M:$920.00 | Stock:-6855"
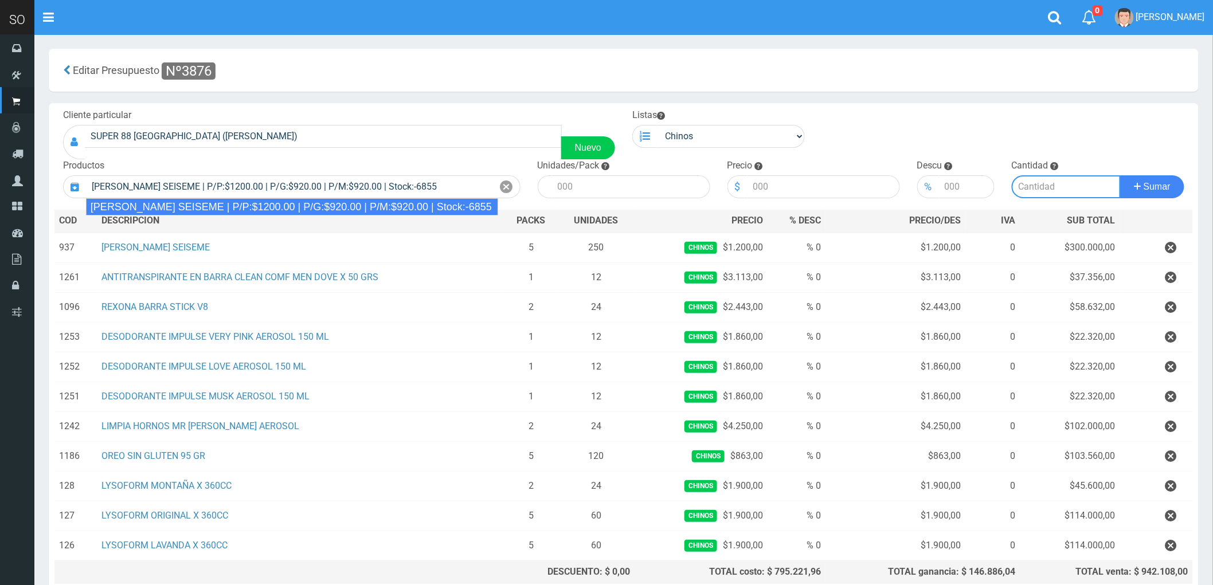
type input "50"
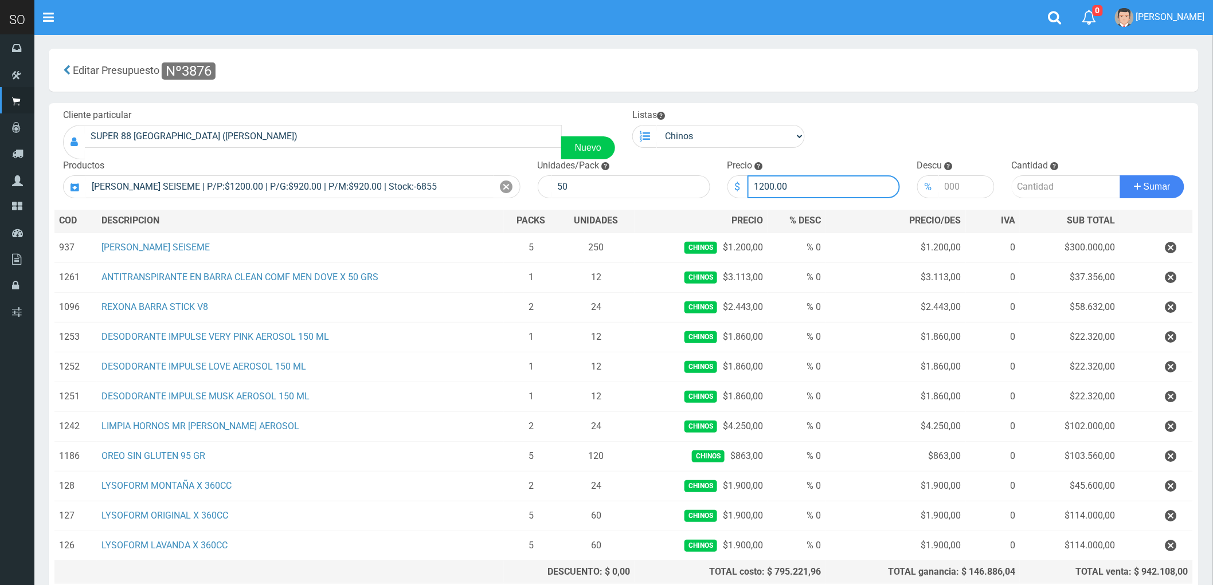
drag, startPoint x: 803, startPoint y: 186, endPoint x: 726, endPoint y: 193, distance: 77.1
click at [727, 193] on div "$ 1200.00" at bounding box center [813, 186] width 173 height 23
type input "1150"
click at [1032, 183] on input "number" at bounding box center [1066, 186] width 109 height 23
type input "5"
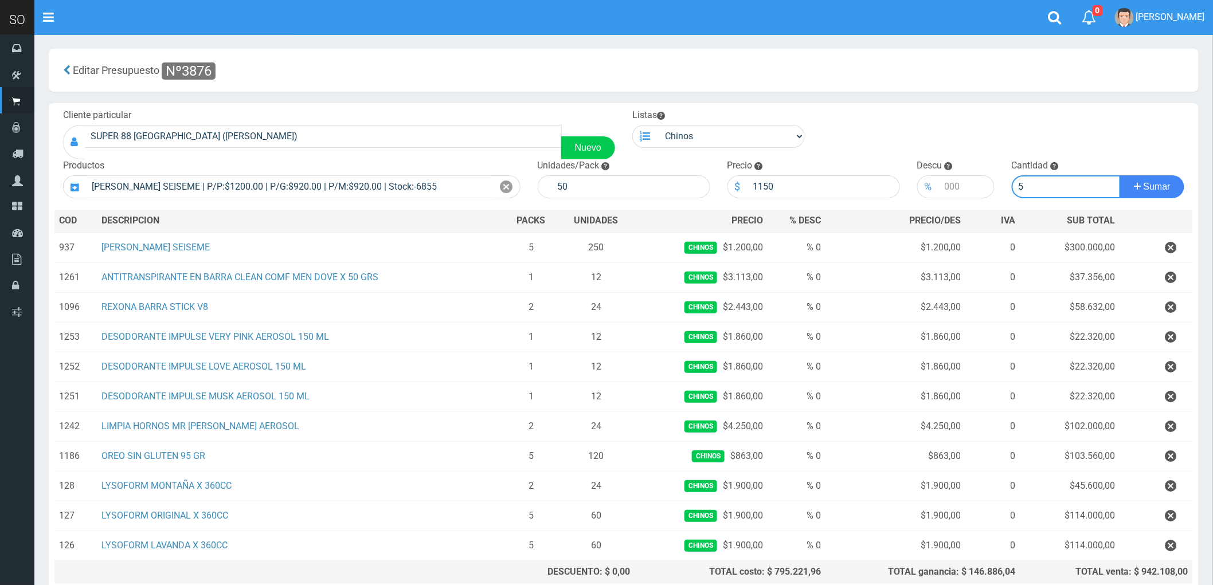
click at [1120, 175] on button "Sumar" at bounding box center [1152, 186] width 64 height 23
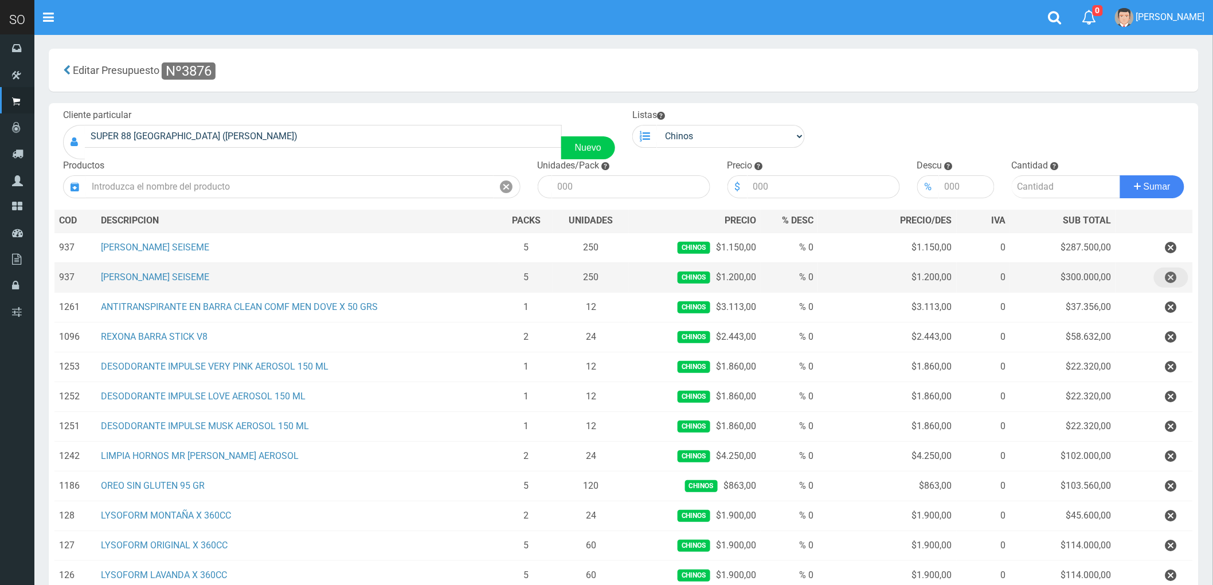
click at [1172, 278] on icon "button" at bounding box center [1170, 278] width 11 height 20
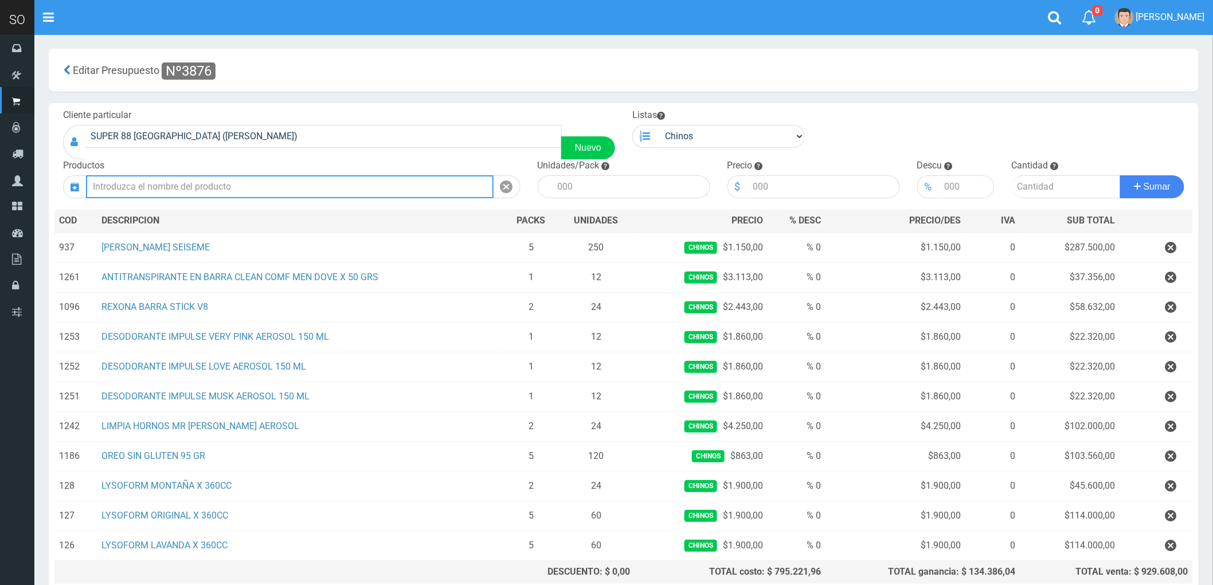
click at [158, 188] on input "text" at bounding box center [290, 186] width 408 height 23
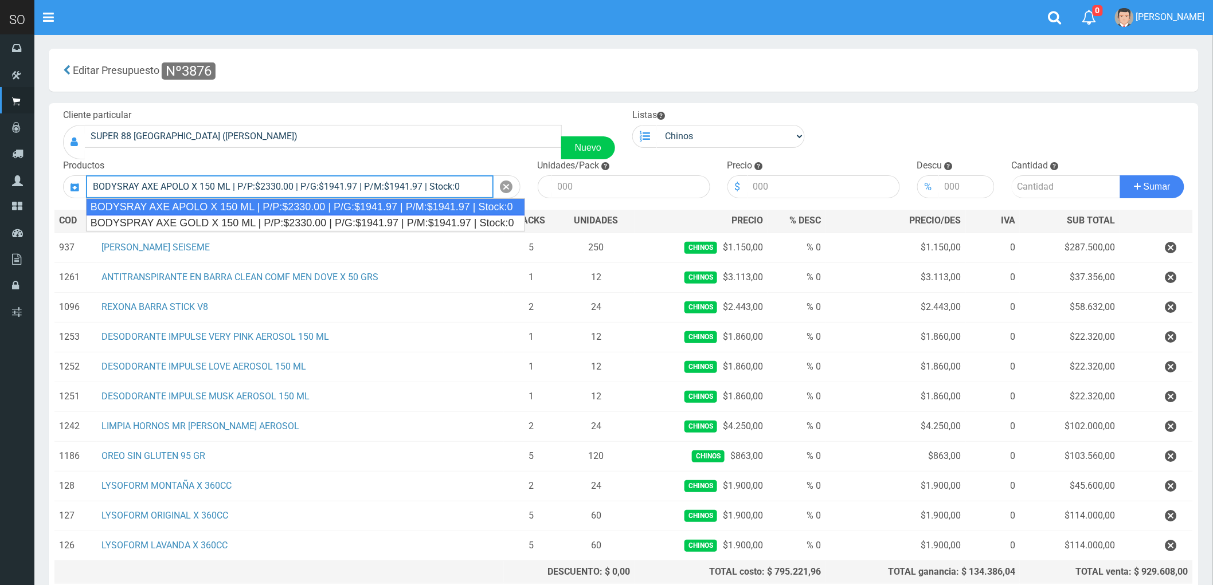
type input "BODYSRAY AXE APOLO X 150 ML | P/P:$2330.00 | P/G:$1941.97 | P/M:$1941.97 | Stoc…"
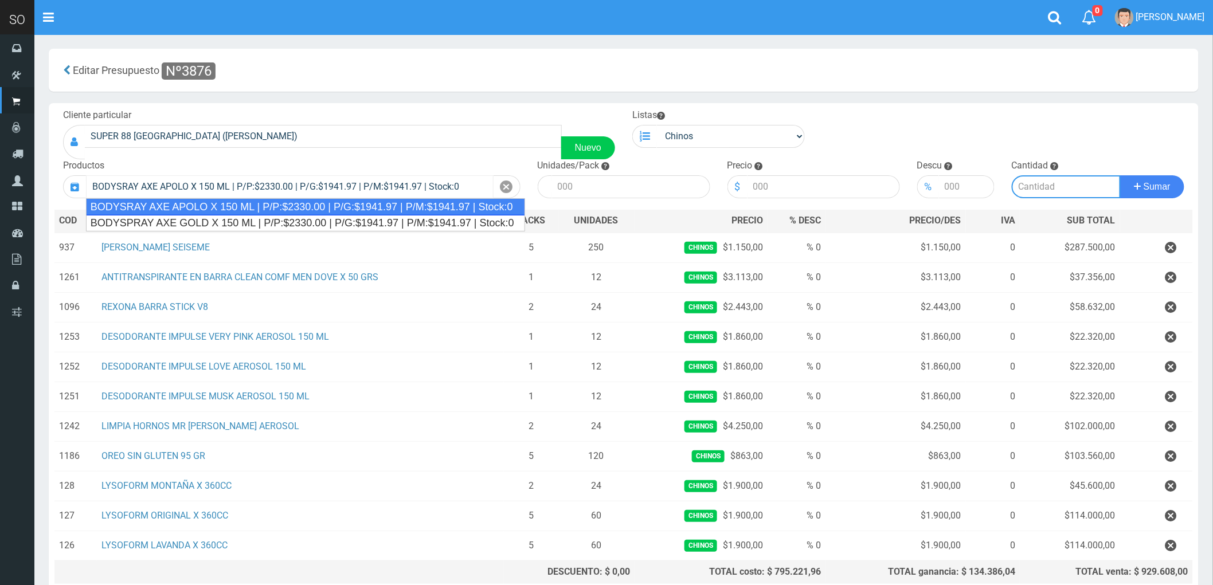
type input "12"
type input "2330.00"
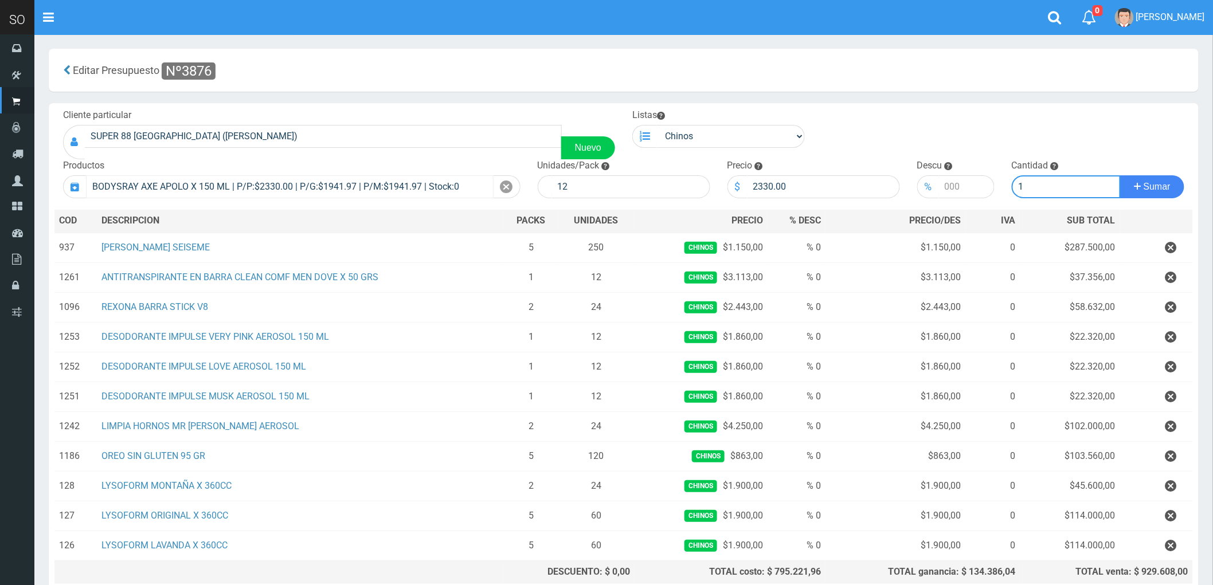
type input "1"
click at [1120, 175] on button "Sumar" at bounding box center [1152, 186] width 64 height 23
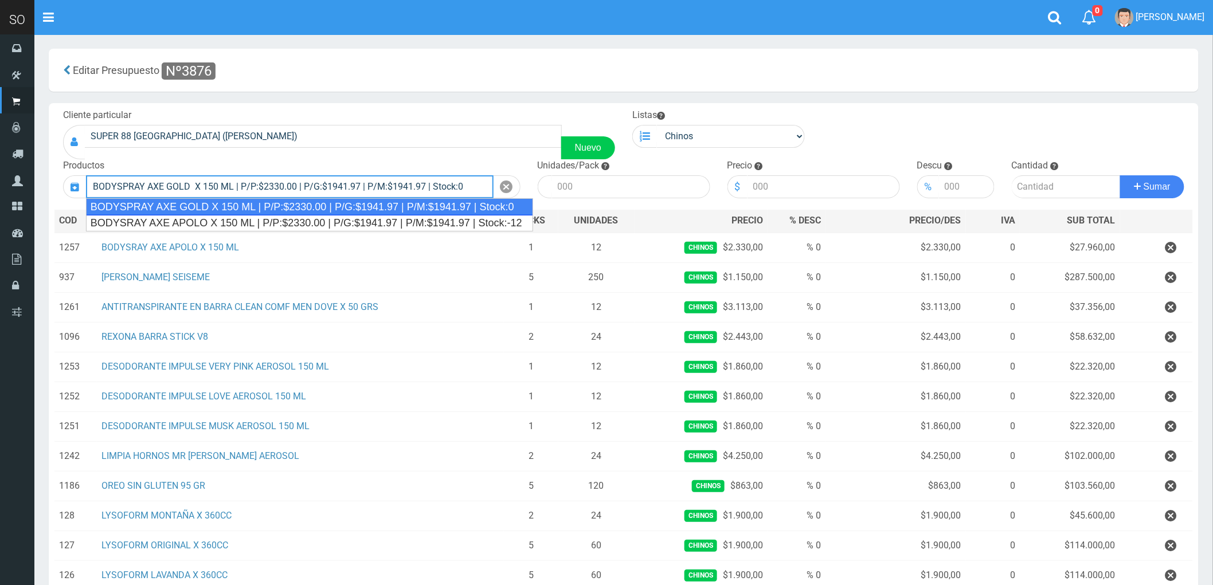
type input "BODYSPRAY AXE GOLD X 150 ML | P/P:$2330.00 | P/G:$1941.97 | P/M:$1941.97 | Stoc…"
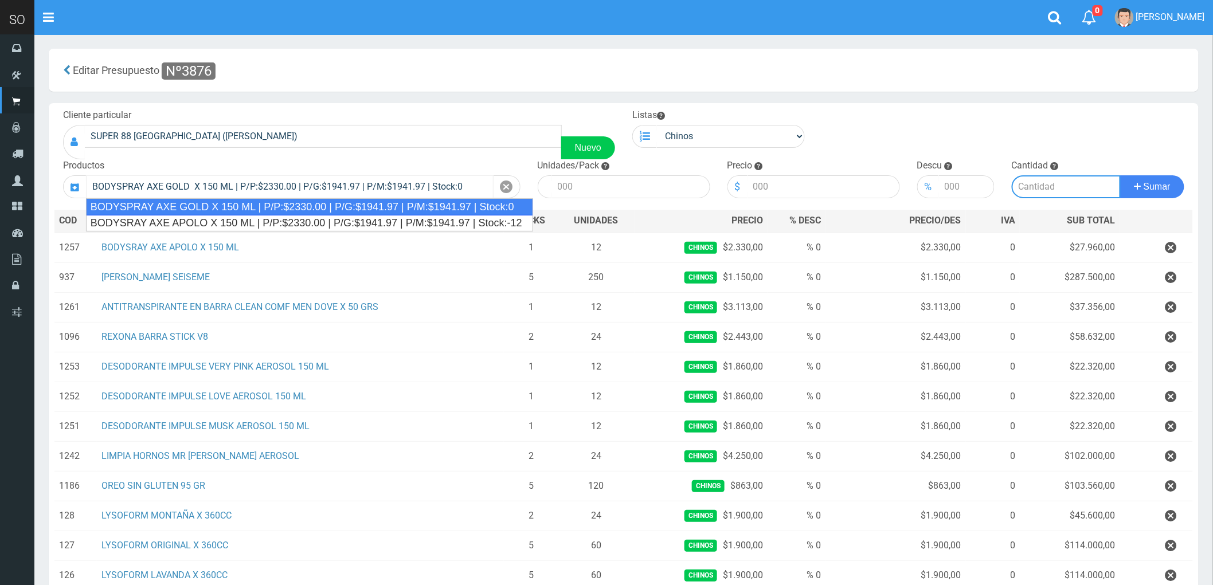
type input "12"
type input "2330.00"
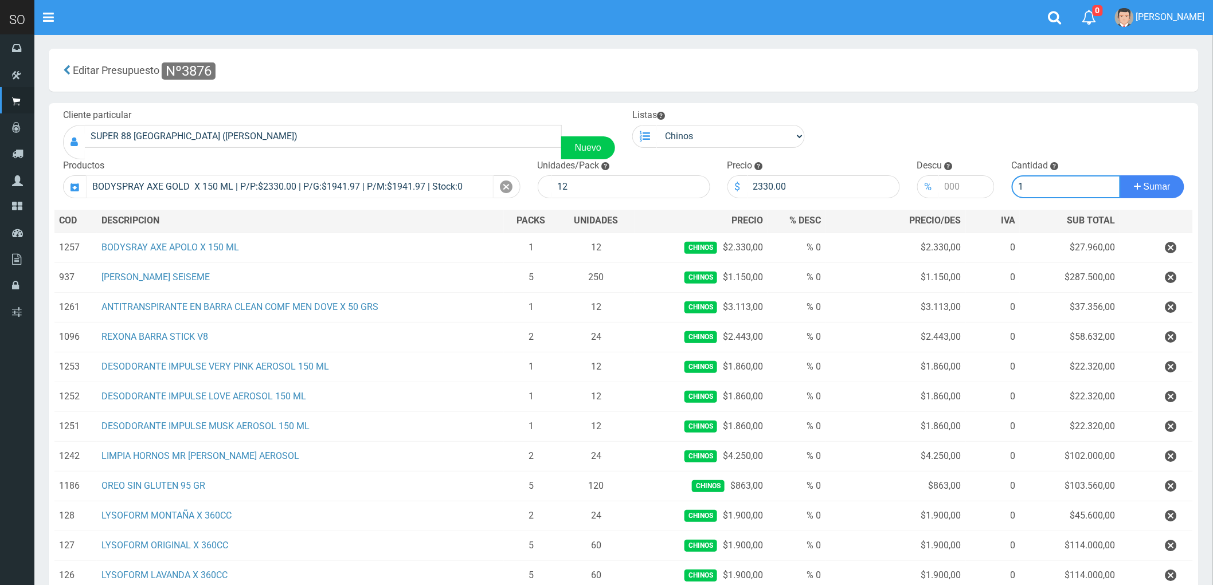
type input "1"
click at [1120, 175] on button "Sumar" at bounding box center [1152, 186] width 64 height 23
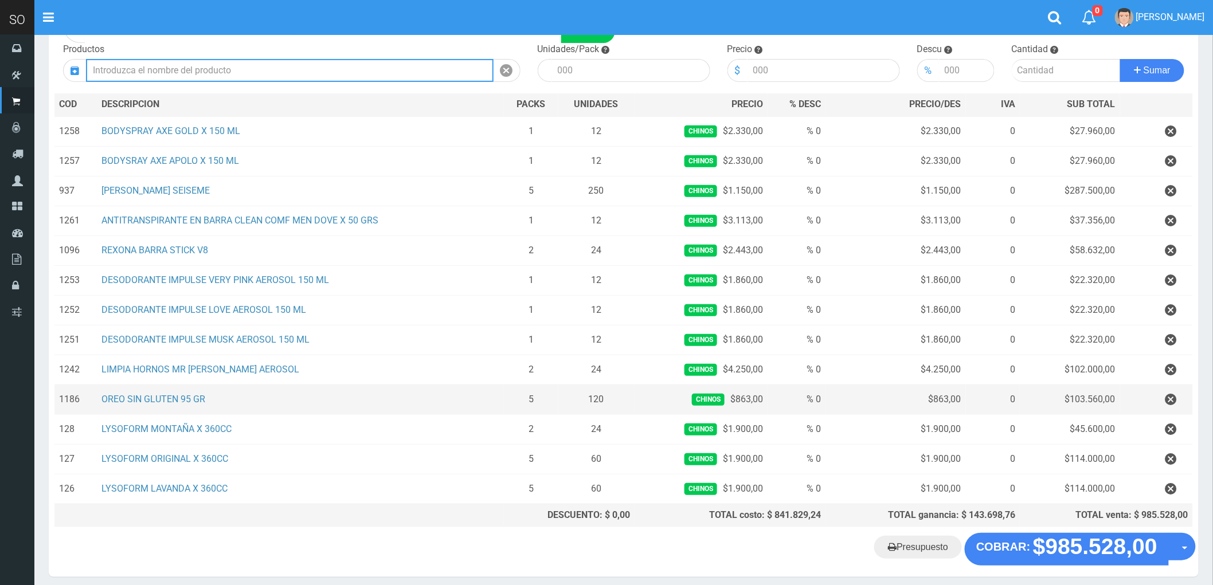
scroll to position [167, 0]
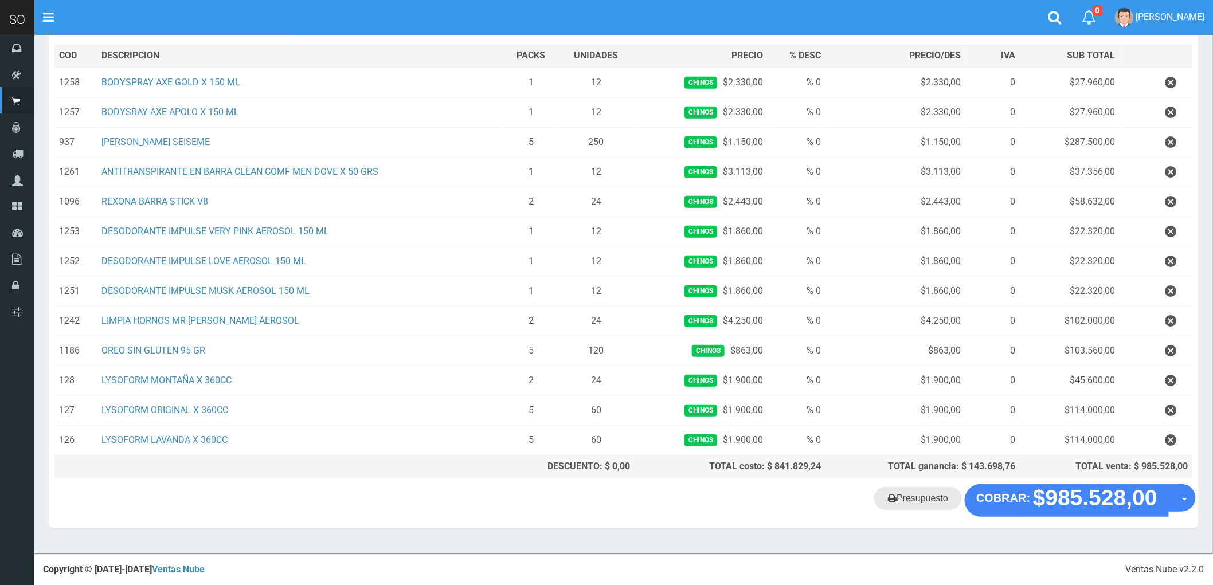
click at [933, 499] on link "Presupuesto" at bounding box center [918, 498] width 88 height 23
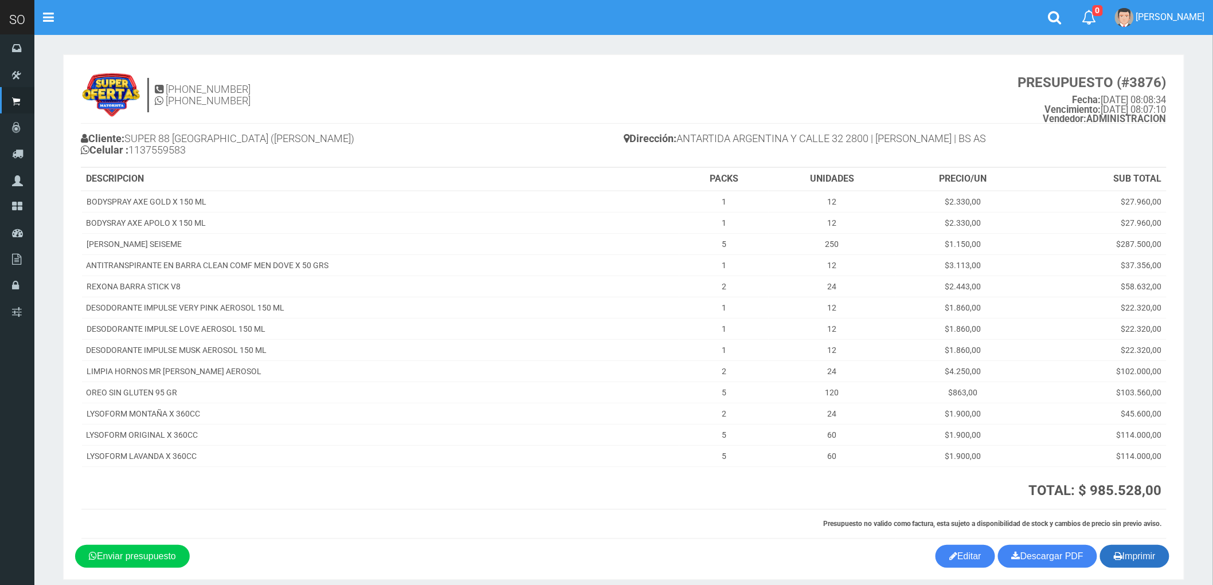
click at [1138, 554] on button "Imprimir" at bounding box center [1134, 556] width 69 height 23
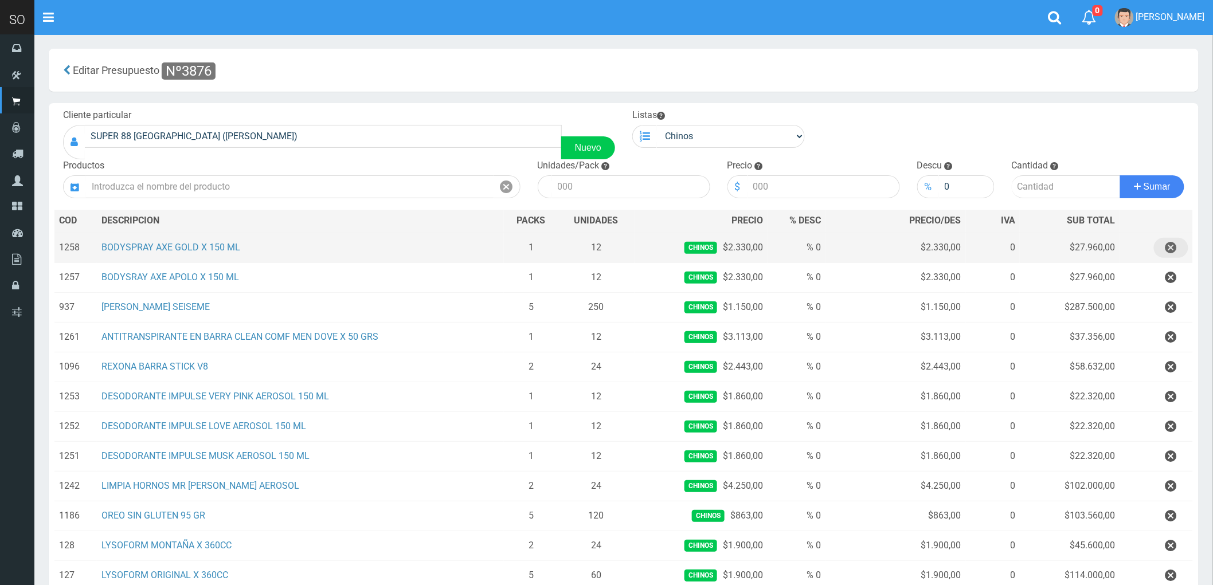
click at [1172, 250] on icon "button" at bounding box center [1170, 248] width 11 height 20
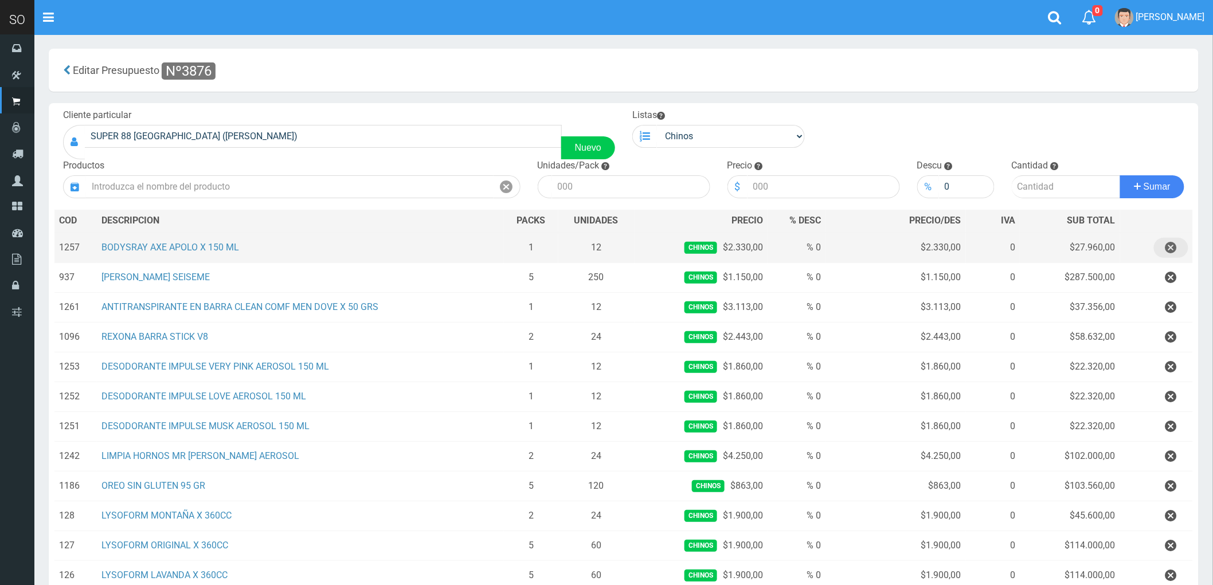
click at [1172, 250] on icon "button" at bounding box center [1170, 248] width 11 height 20
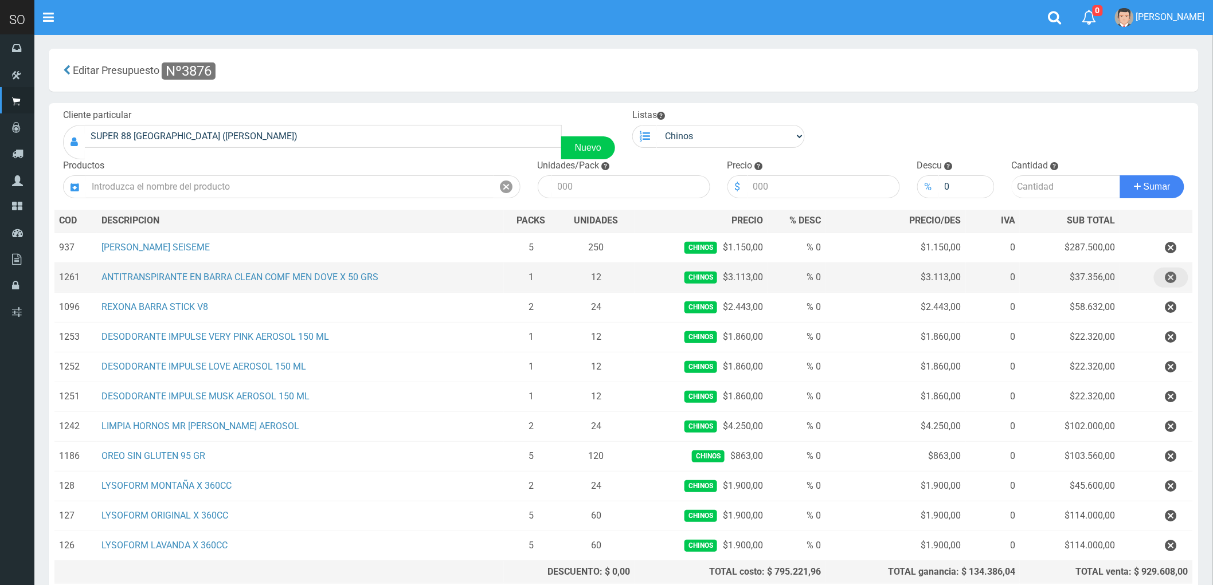
click at [1171, 279] on icon "button" at bounding box center [1170, 278] width 11 height 20
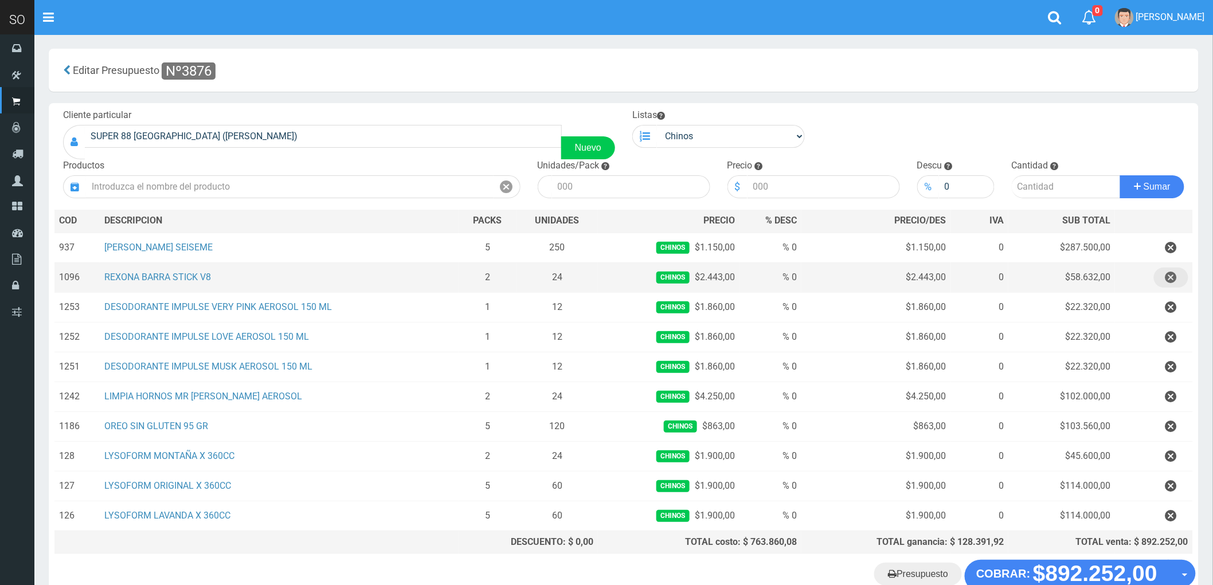
click at [1170, 277] on icon "button" at bounding box center [1170, 278] width 11 height 20
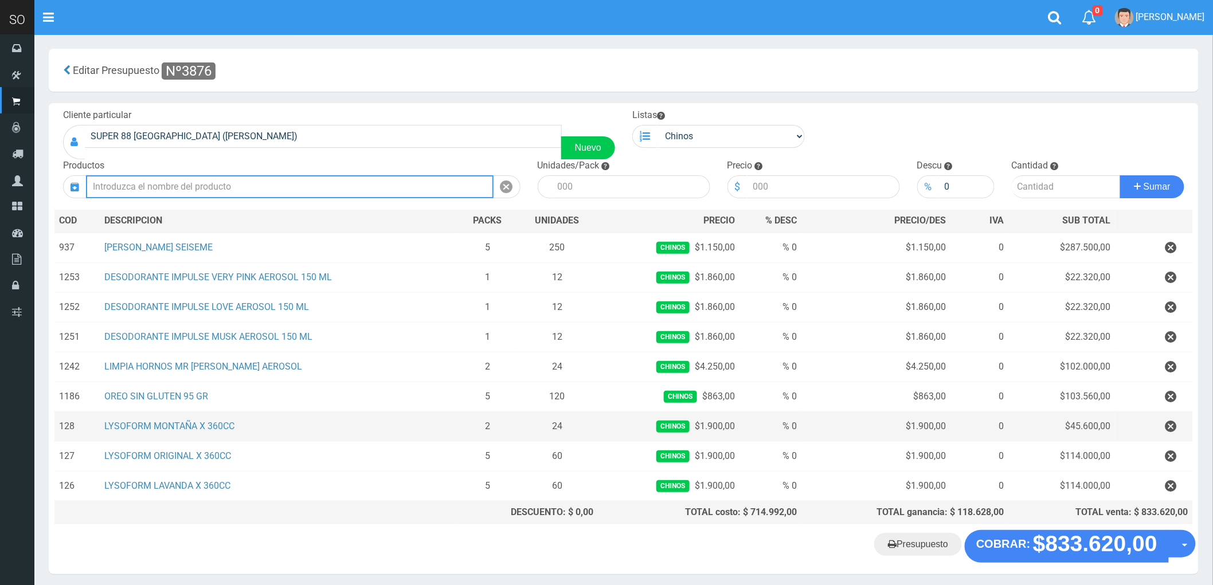
scroll to position [48, 0]
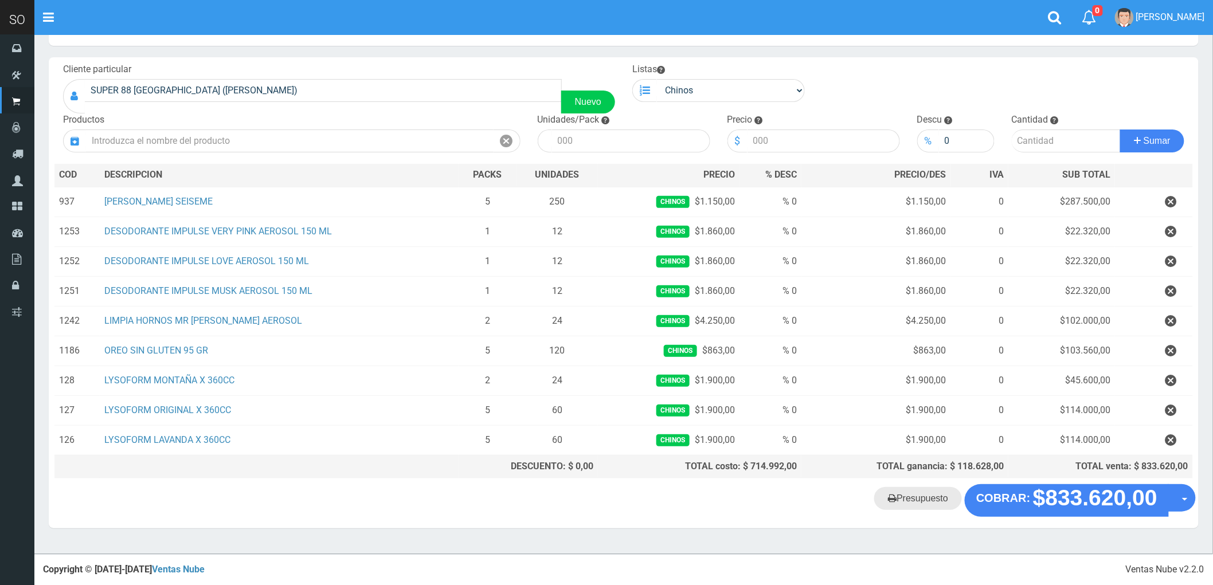
click at [915, 501] on link "Presupuesto" at bounding box center [918, 498] width 88 height 23
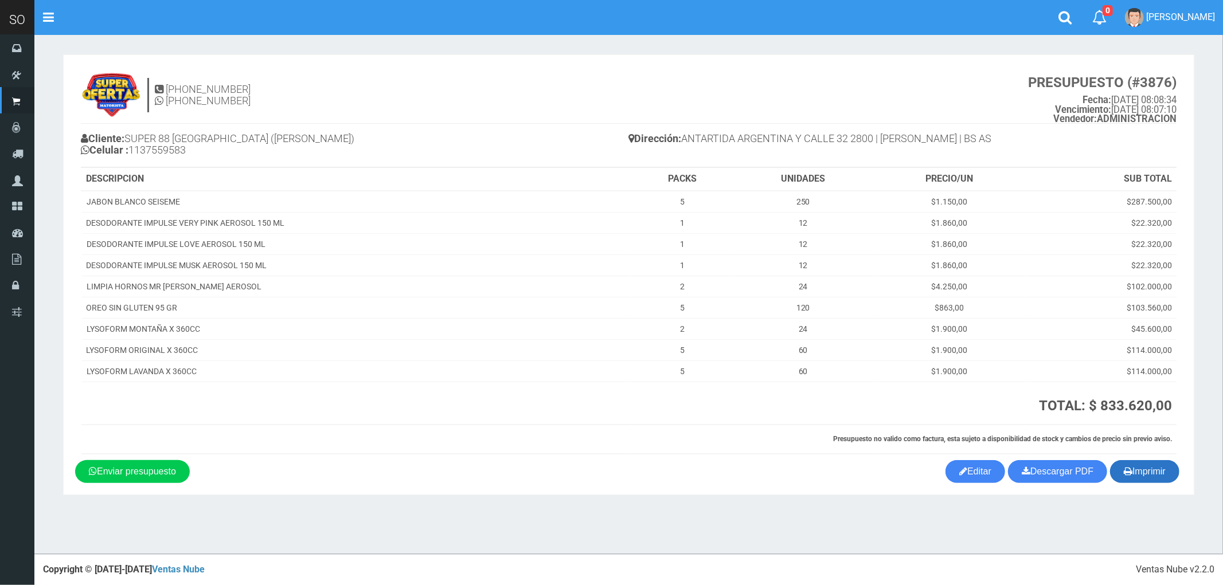
click at [1149, 472] on button "Imprimir" at bounding box center [1144, 471] width 69 height 23
